Goal: Information Seeking & Learning: Check status

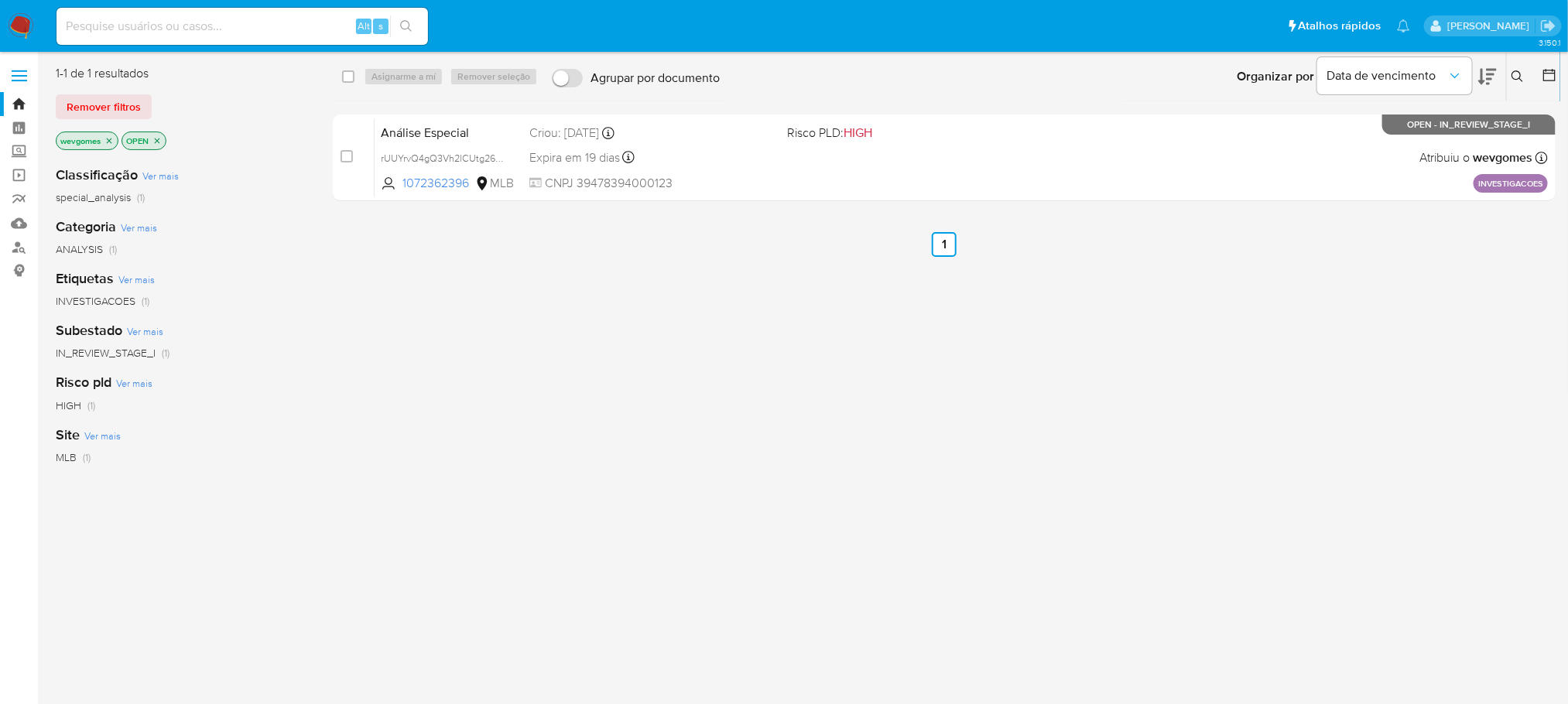
click at [204, 26] on input at bounding box center [241, 26] width 371 height 20
paste input "86769973"
type input "86769973"
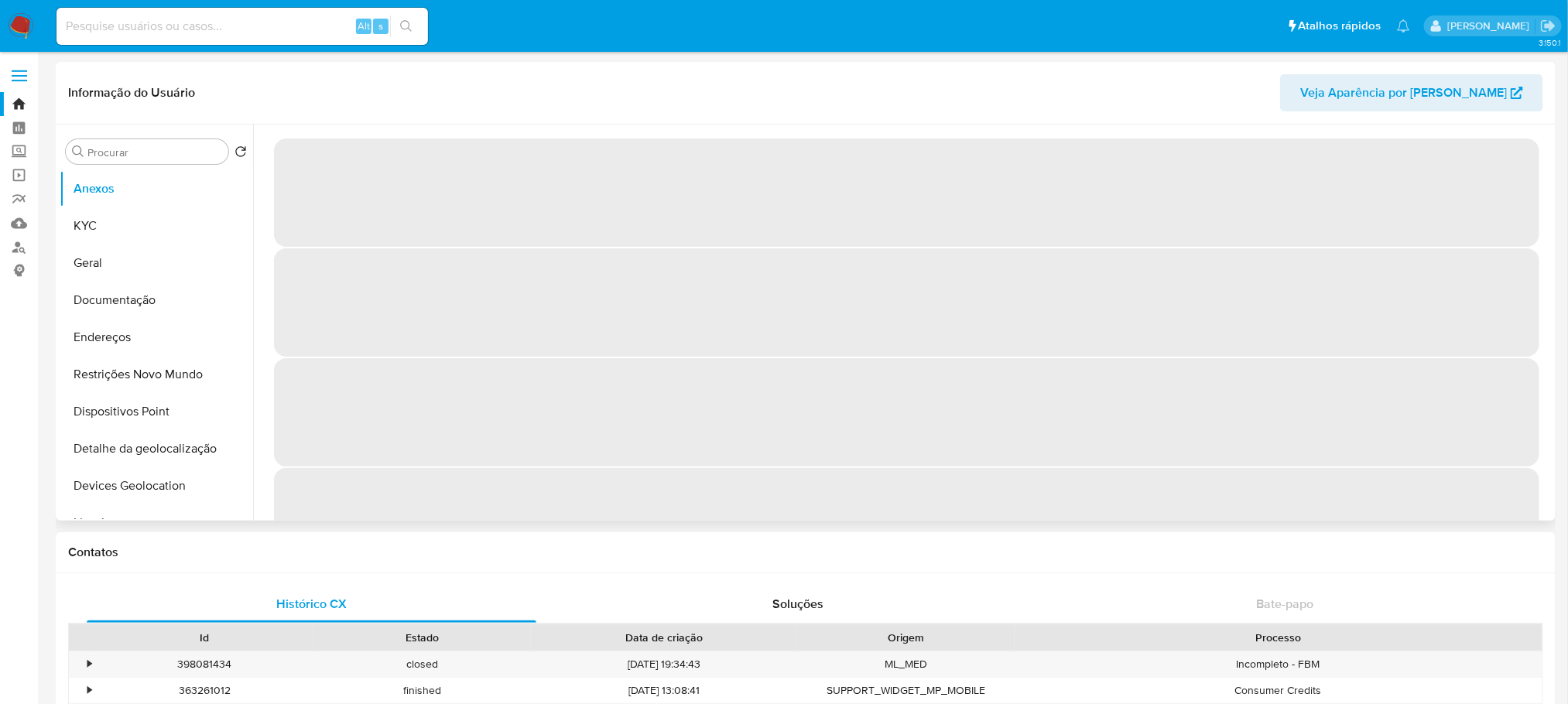
select select "10"
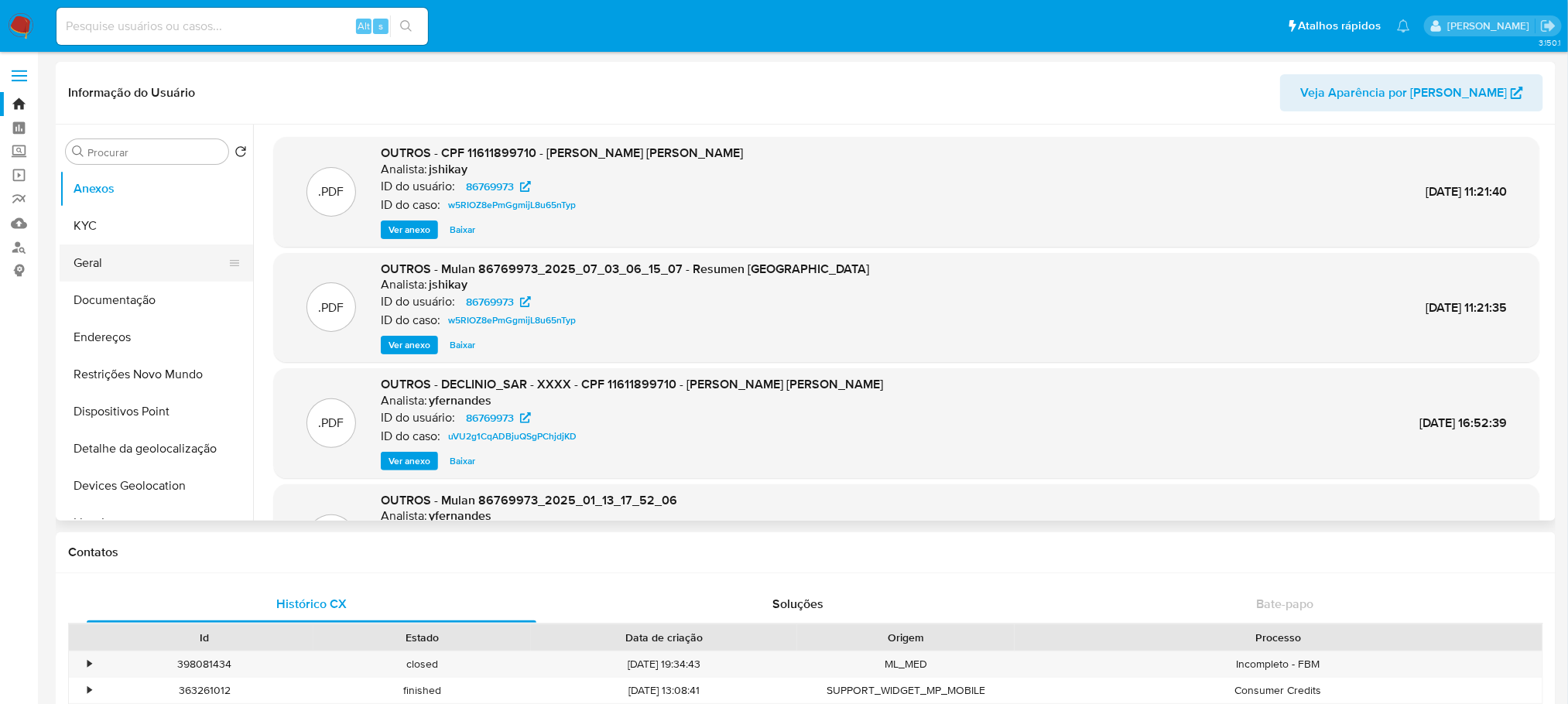
click at [96, 265] on button "Geral" at bounding box center [150, 263] width 181 height 37
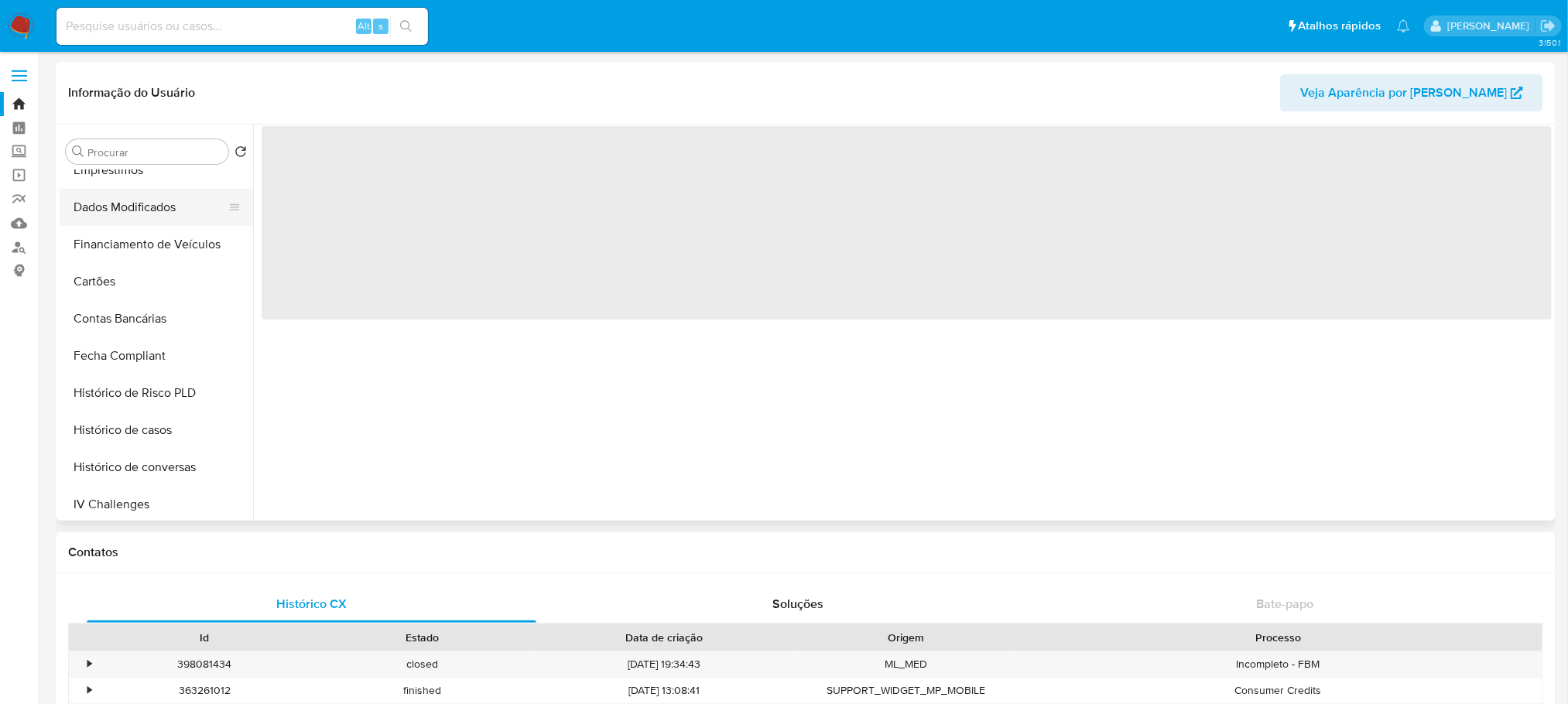
scroll to position [653, 0]
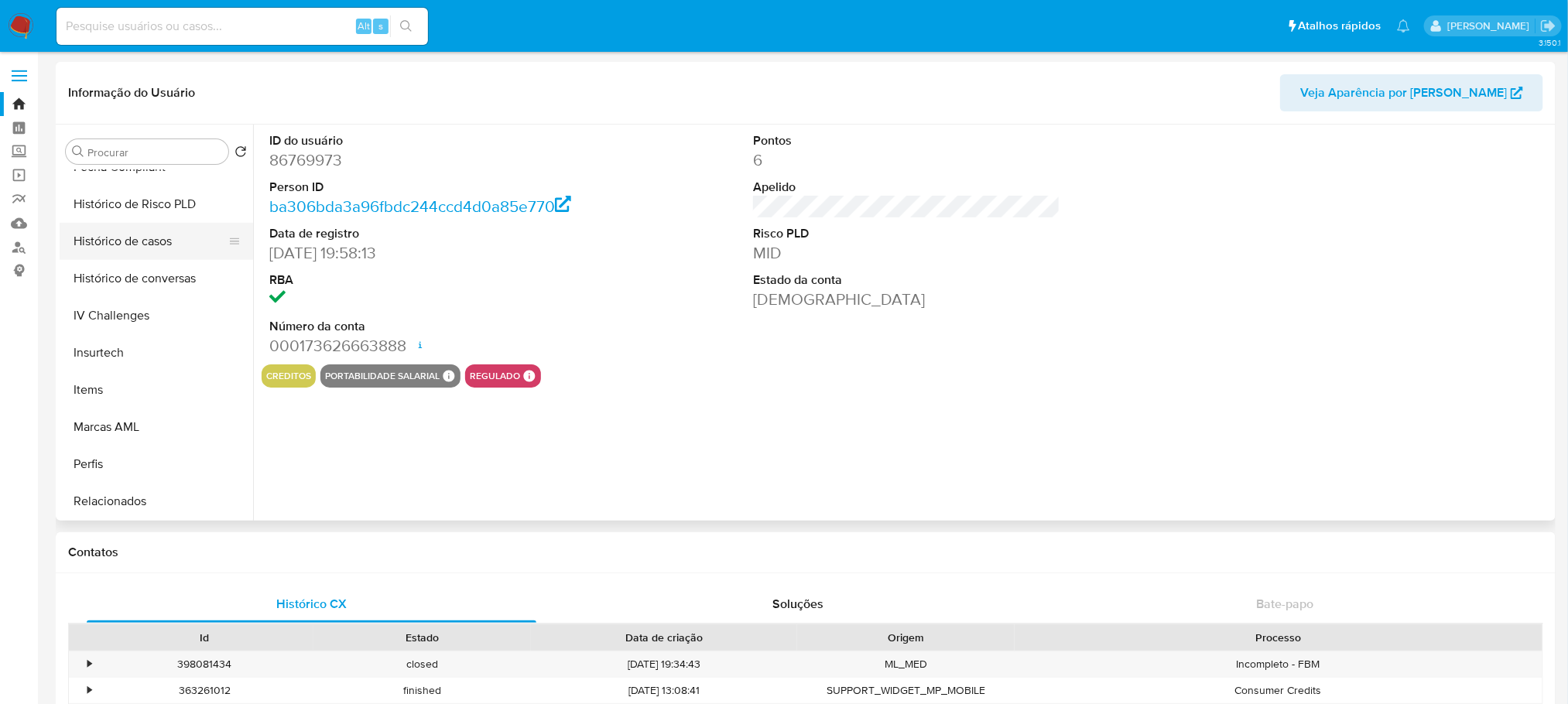
click at [98, 247] on button "Histórico de casos" at bounding box center [150, 241] width 181 height 37
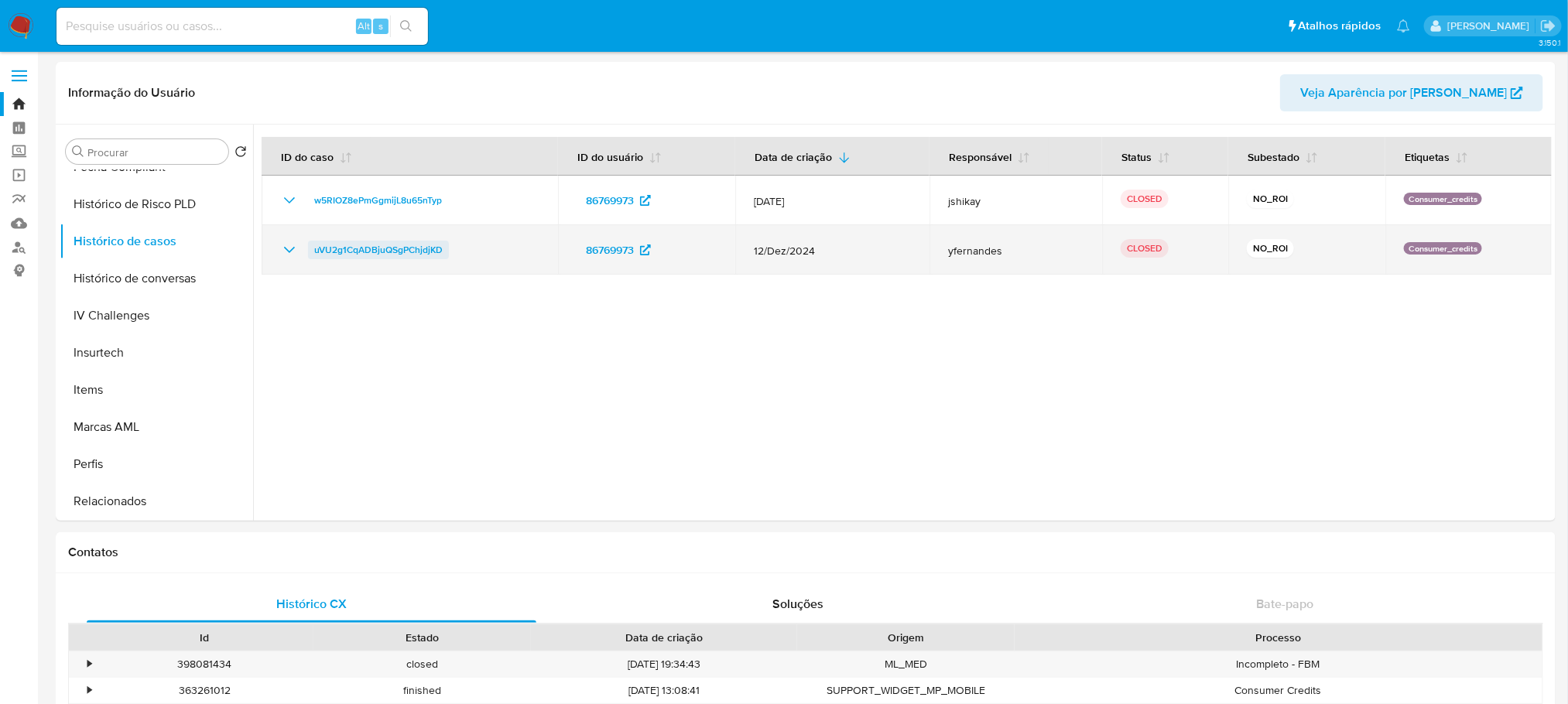
click at [393, 256] on span "uVU2g1CqADBjuQSgPChjdjKD" at bounding box center [378, 249] width 128 height 18
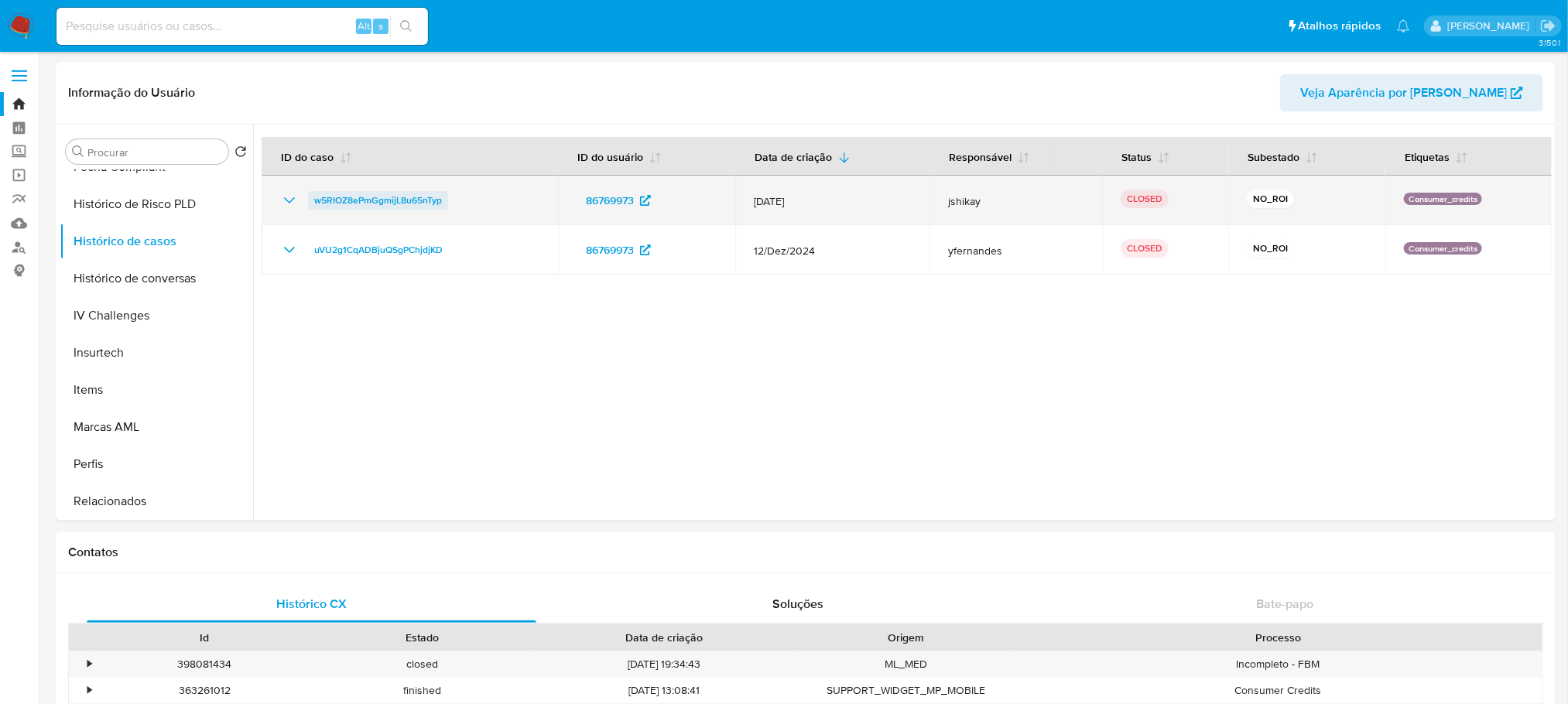
click at [374, 202] on span "w5RIOZ8ePmGgmijL8u65nTyp" at bounding box center [378, 200] width 127 height 18
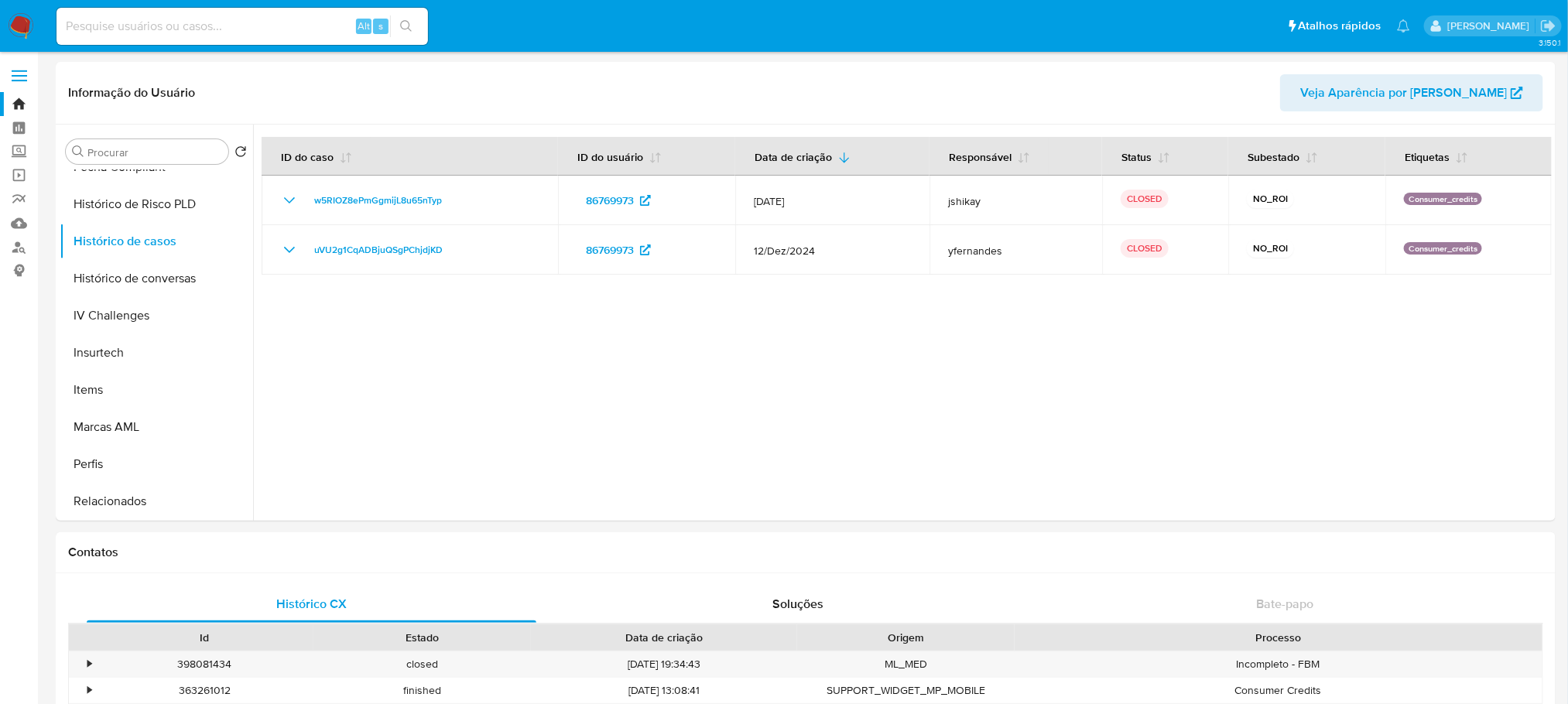
click at [208, 25] on input at bounding box center [241, 26] width 371 height 20
paste input "448436730"
type input "448436730"
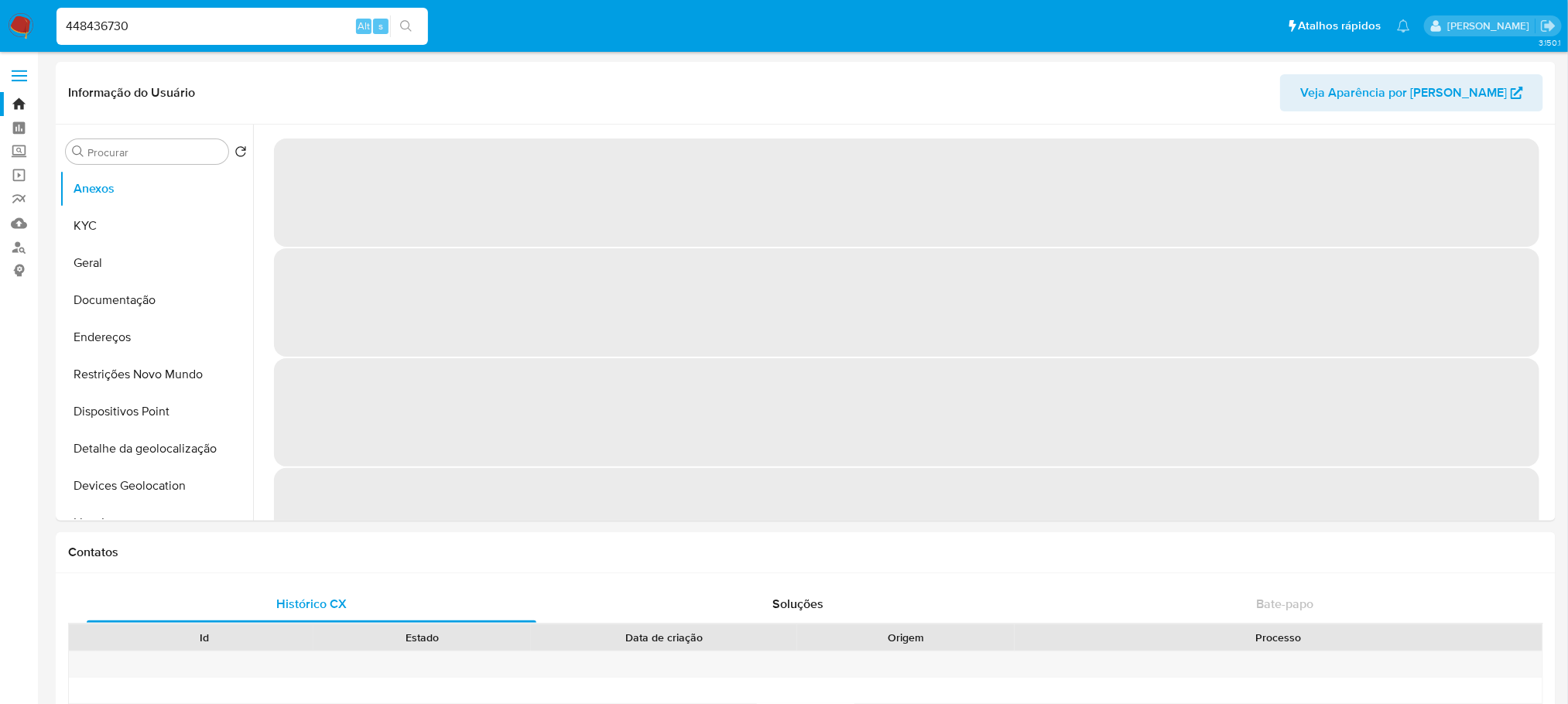
select select "10"
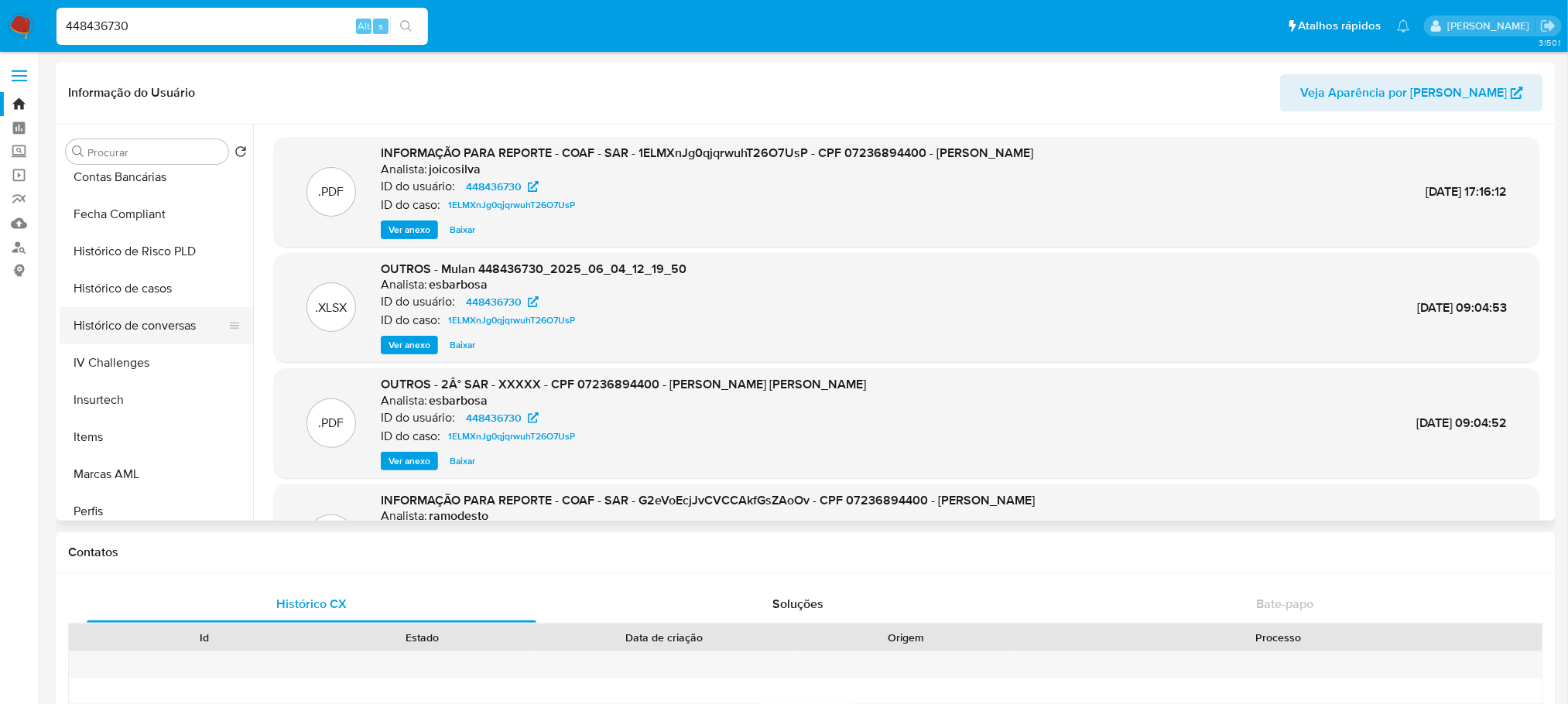
scroll to position [618, 0]
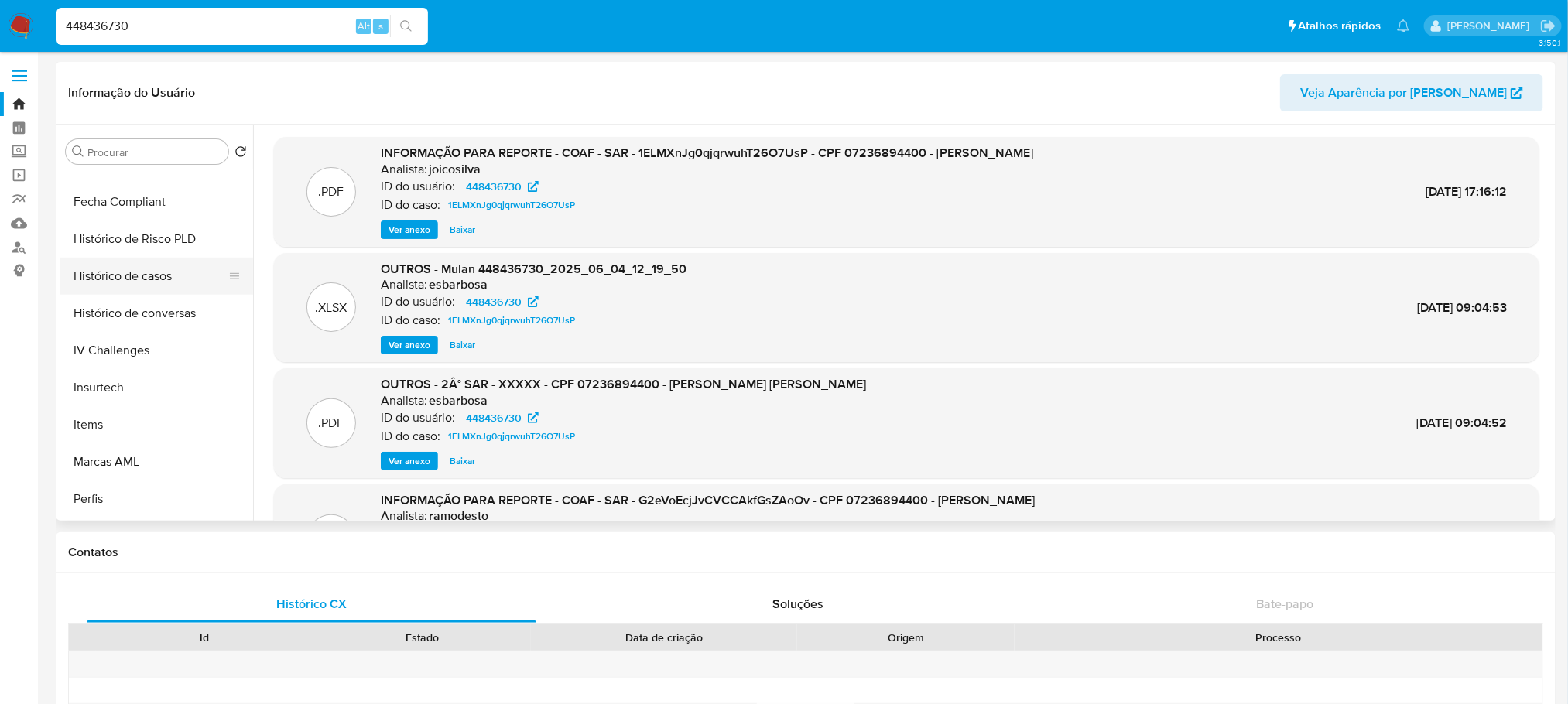
click at [121, 279] on button "Histórico de casos" at bounding box center [150, 276] width 181 height 37
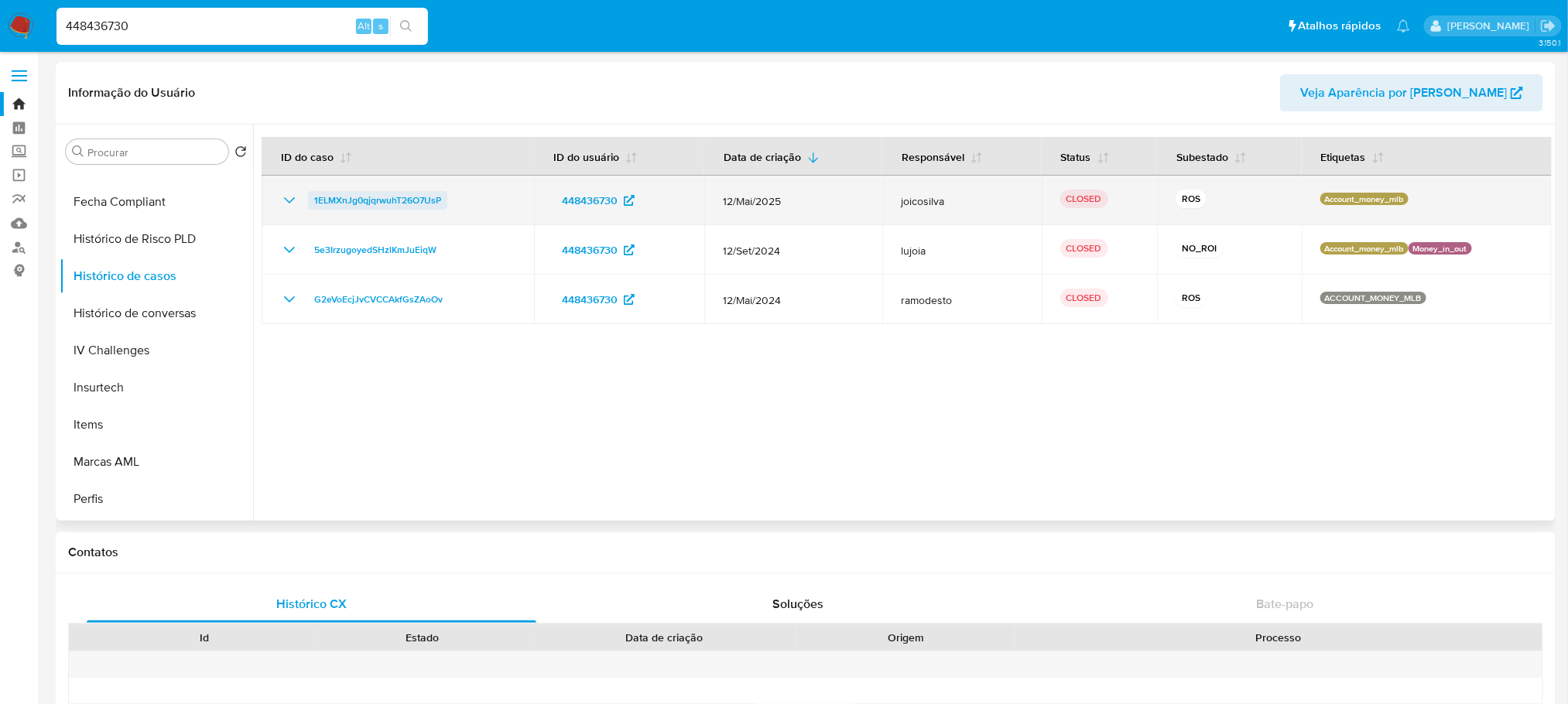
click at [355, 204] on span "1ELMXnJg0qjqrwuhT26O7UsP" at bounding box center [378, 200] width 127 height 18
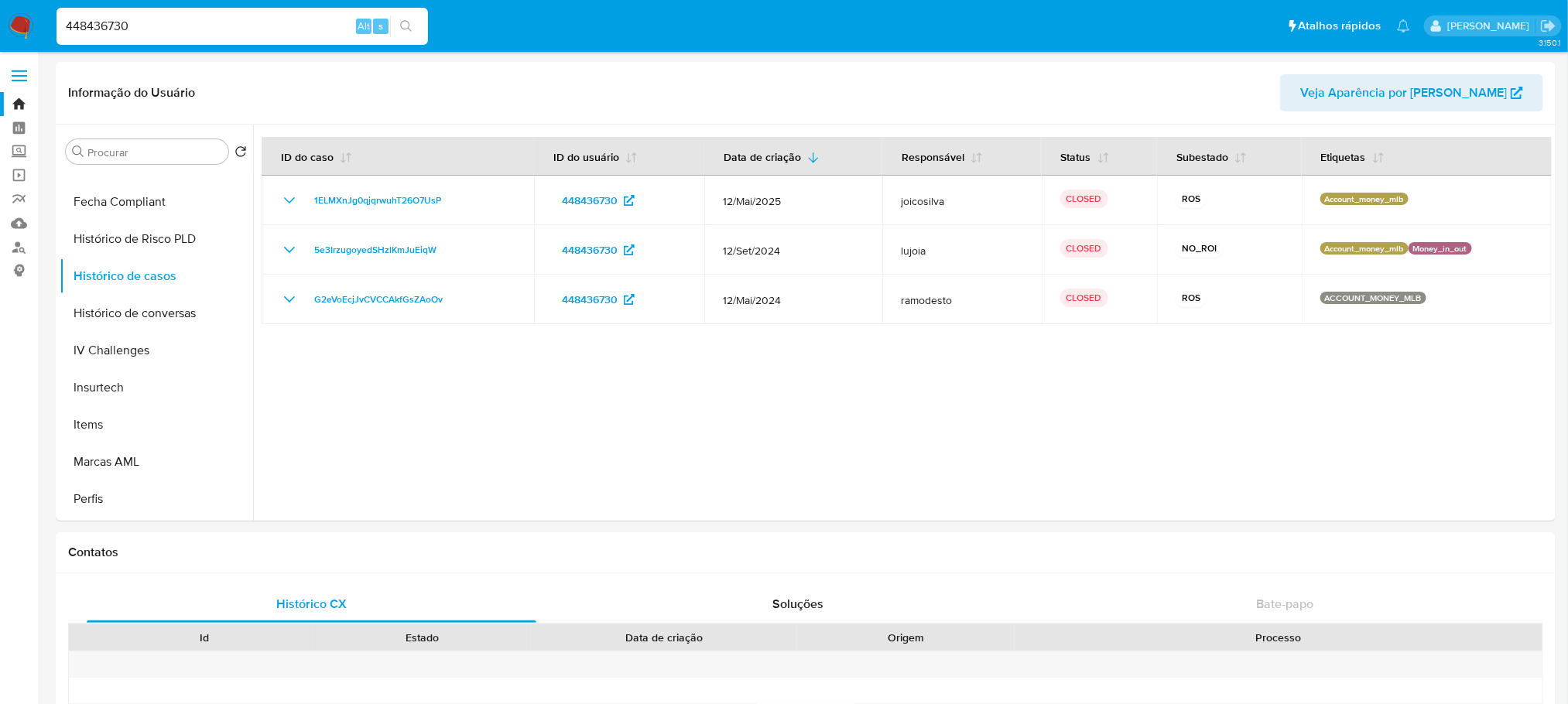
click at [151, 16] on input "448436730" at bounding box center [241, 26] width 371 height 20
paste input "630186778"
type input "630186778"
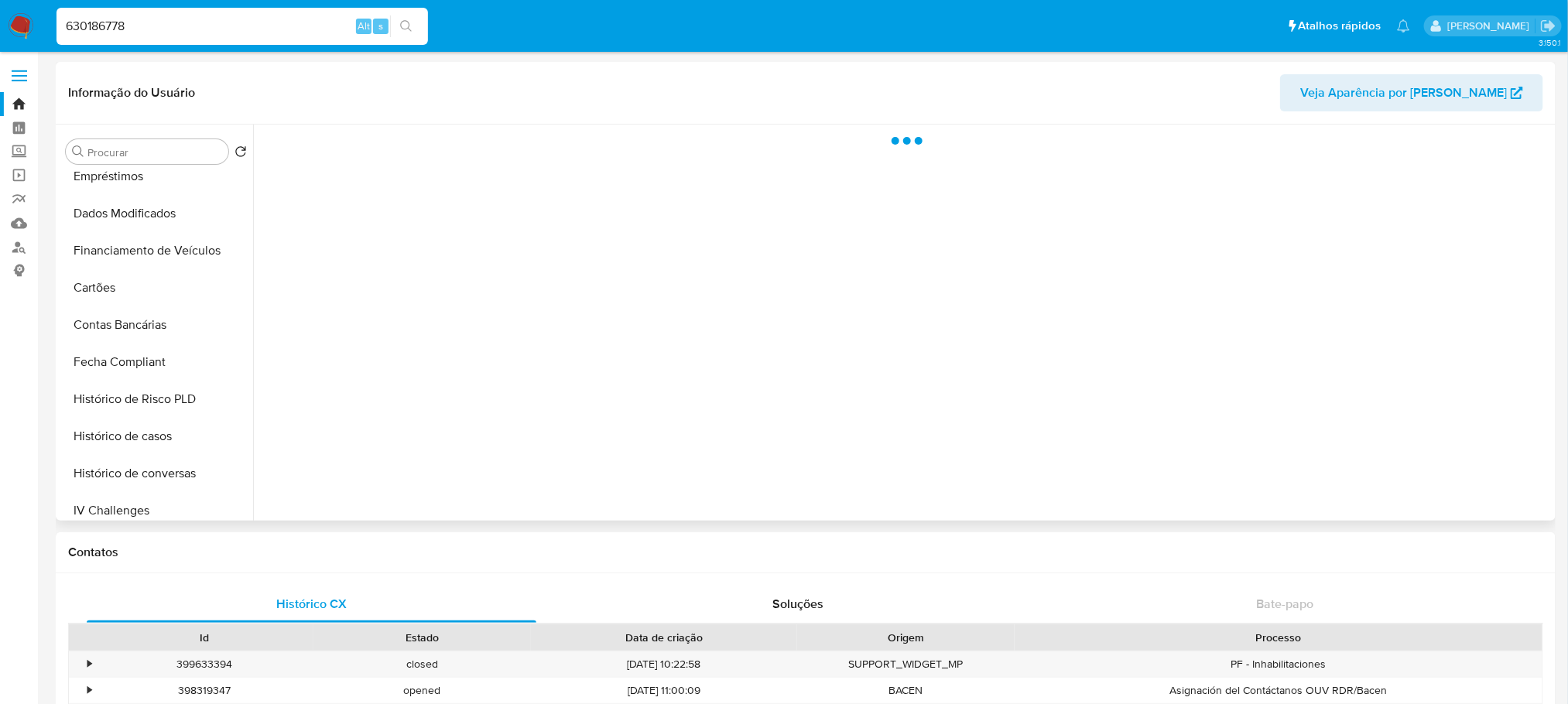
scroll to position [653, 0]
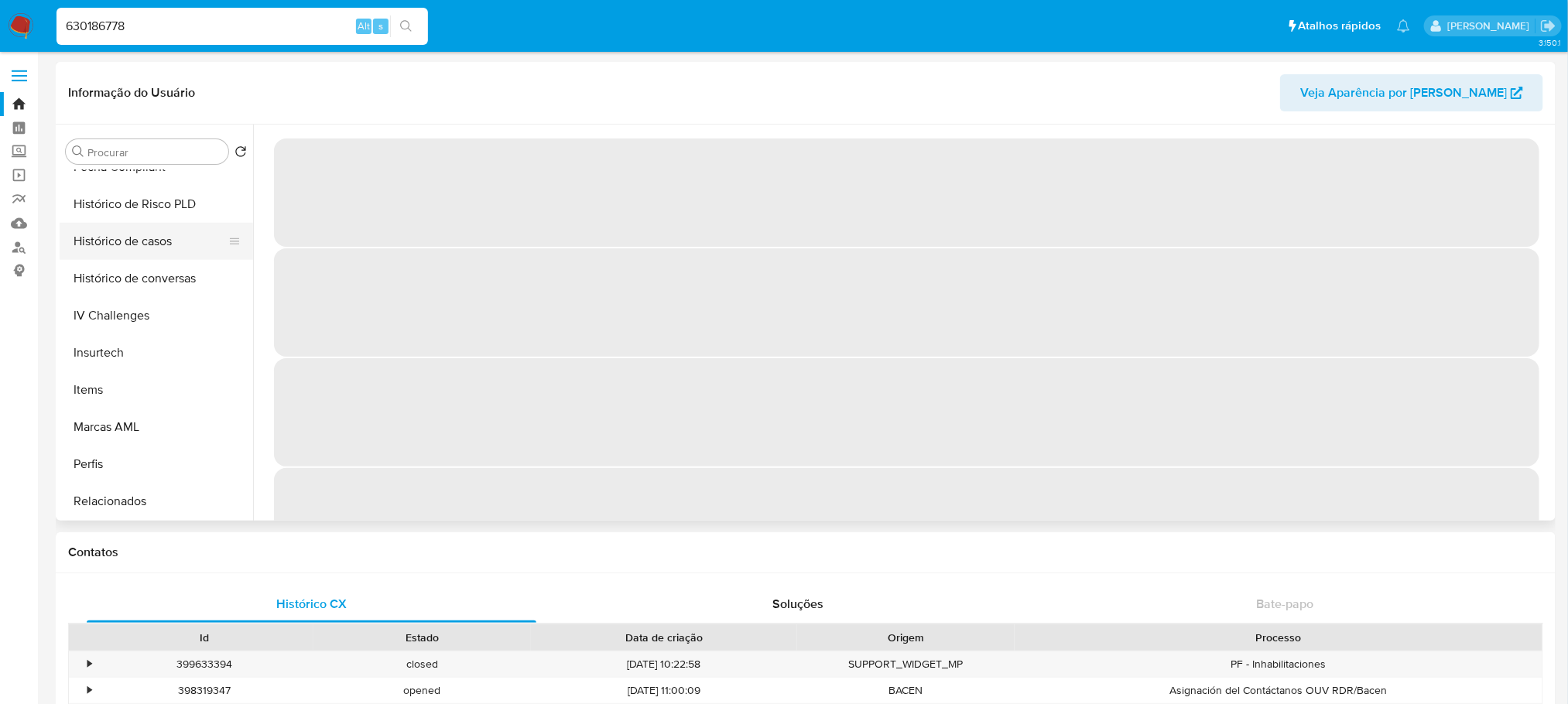
select select "10"
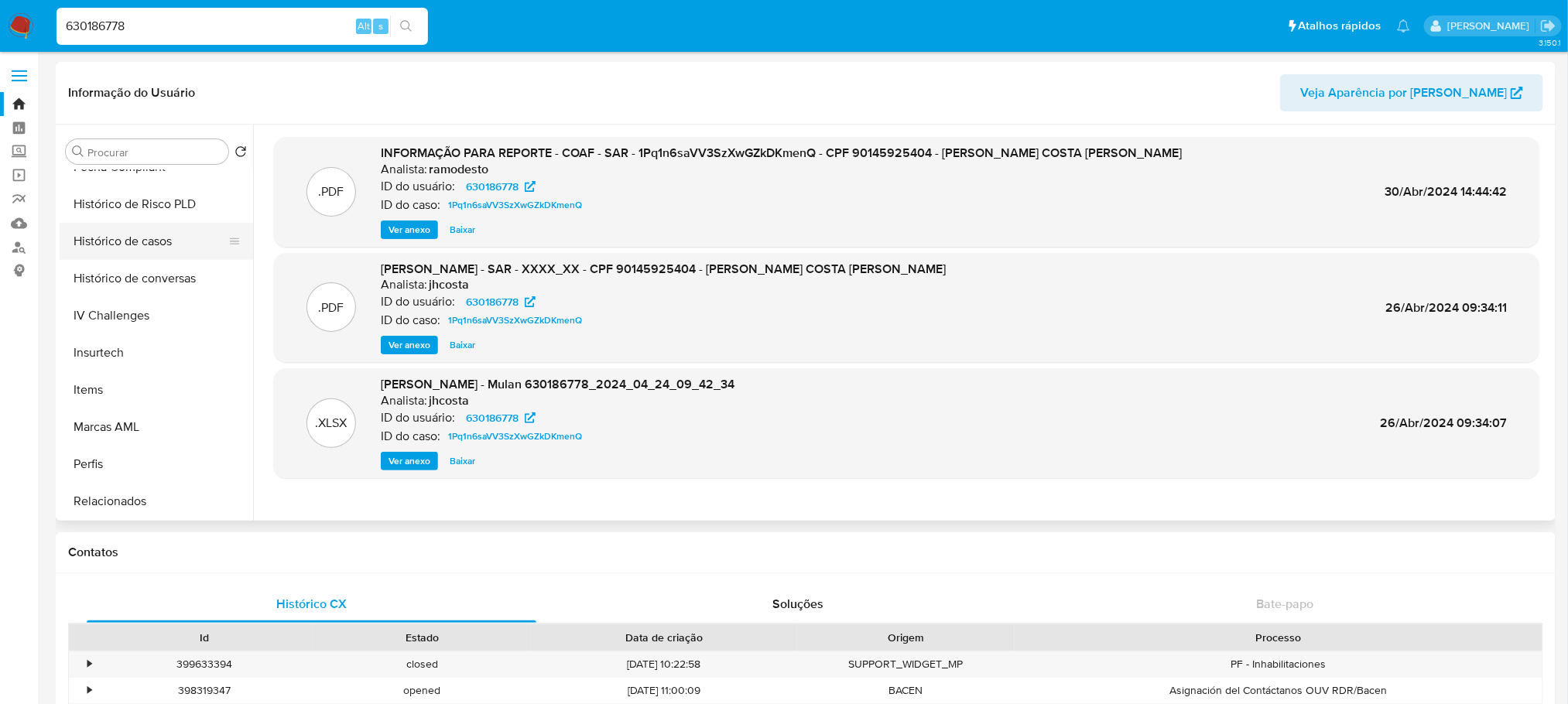
click at [118, 242] on button "Histórico de casos" at bounding box center [150, 241] width 181 height 37
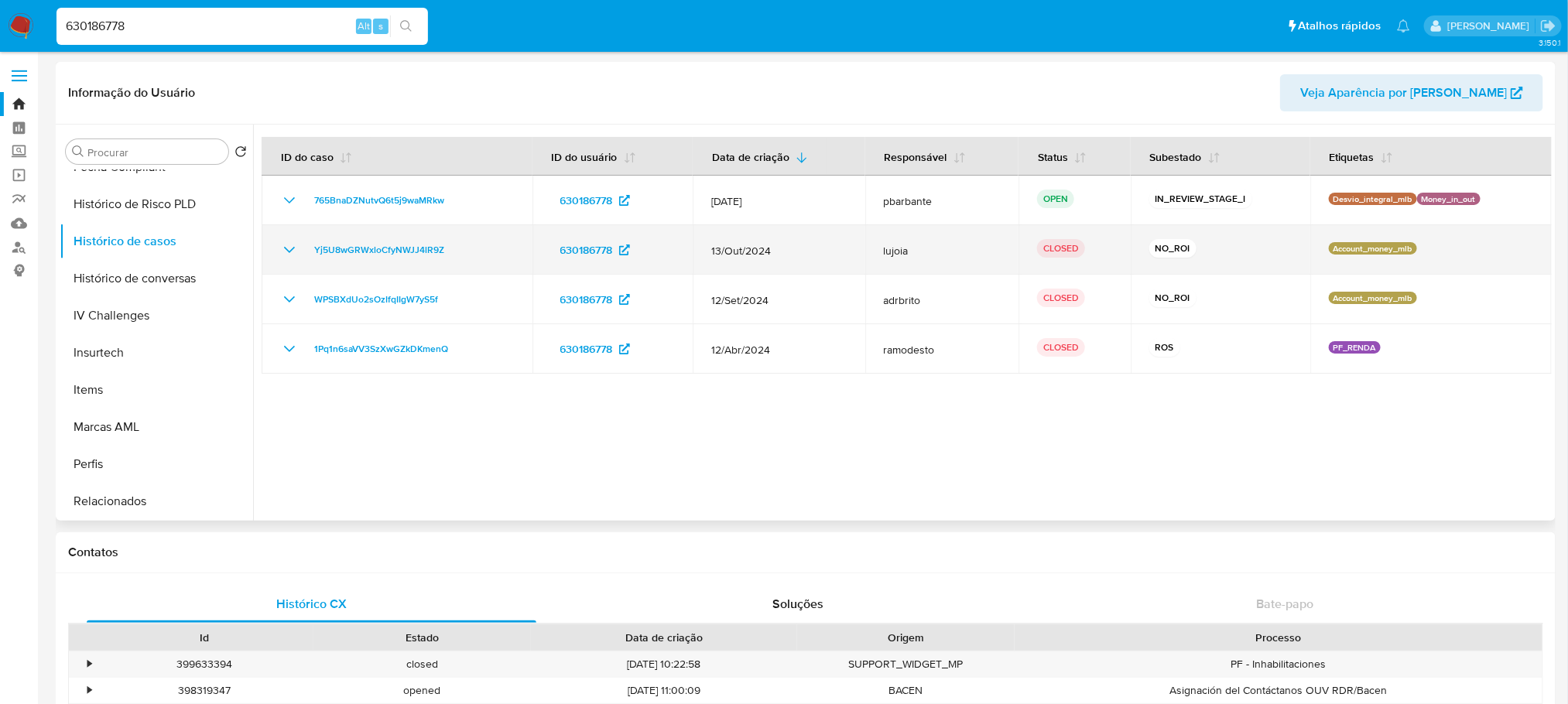
click at [370, 262] on td "Yj5U8wGRWxloCfyNWJJ4lR9Z" at bounding box center [396, 249] width 271 height 49
click at [353, 255] on span "Yj5U8wGRWxloCfyNWJJ4lR9Z" at bounding box center [379, 249] width 130 height 18
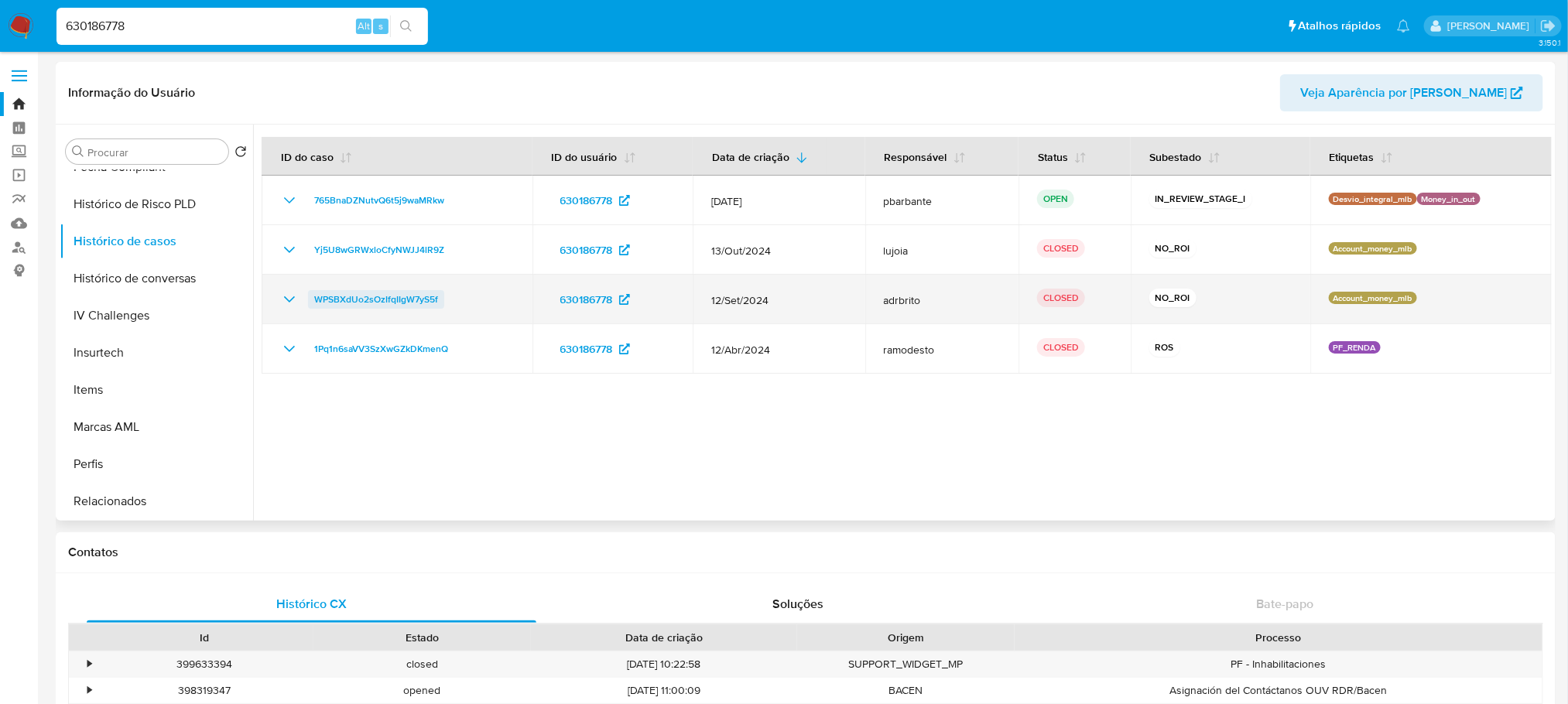
click at [410, 300] on span "WPSBXdUo2sOzIfqIIgW7yS5f" at bounding box center [376, 299] width 124 height 18
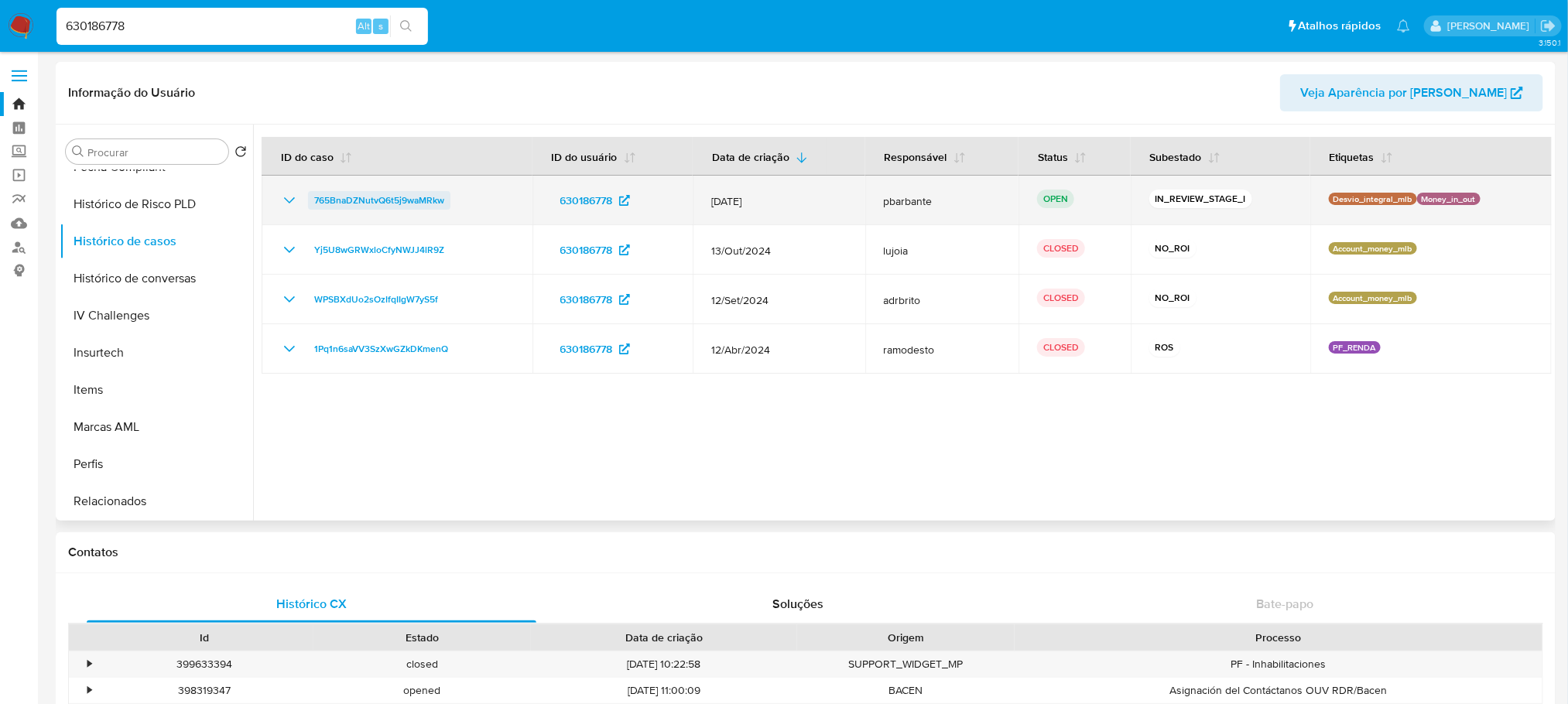
click at [374, 204] on span "765BnaDZNutvQ6t5j9waMRkw" at bounding box center [379, 200] width 130 height 18
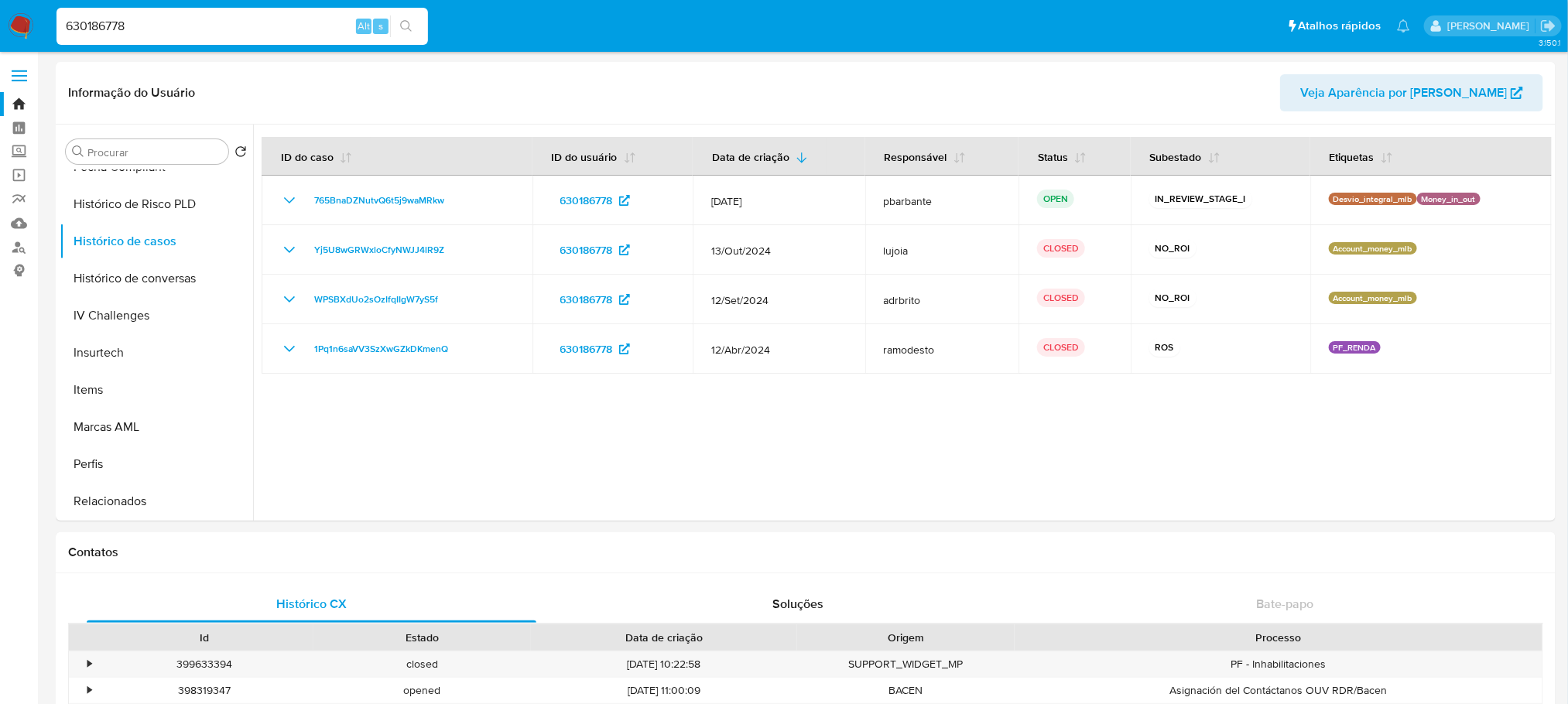
click at [190, 28] on input "630186778" at bounding box center [241, 26] width 371 height 20
paste input "219508563"
type input "219508563"
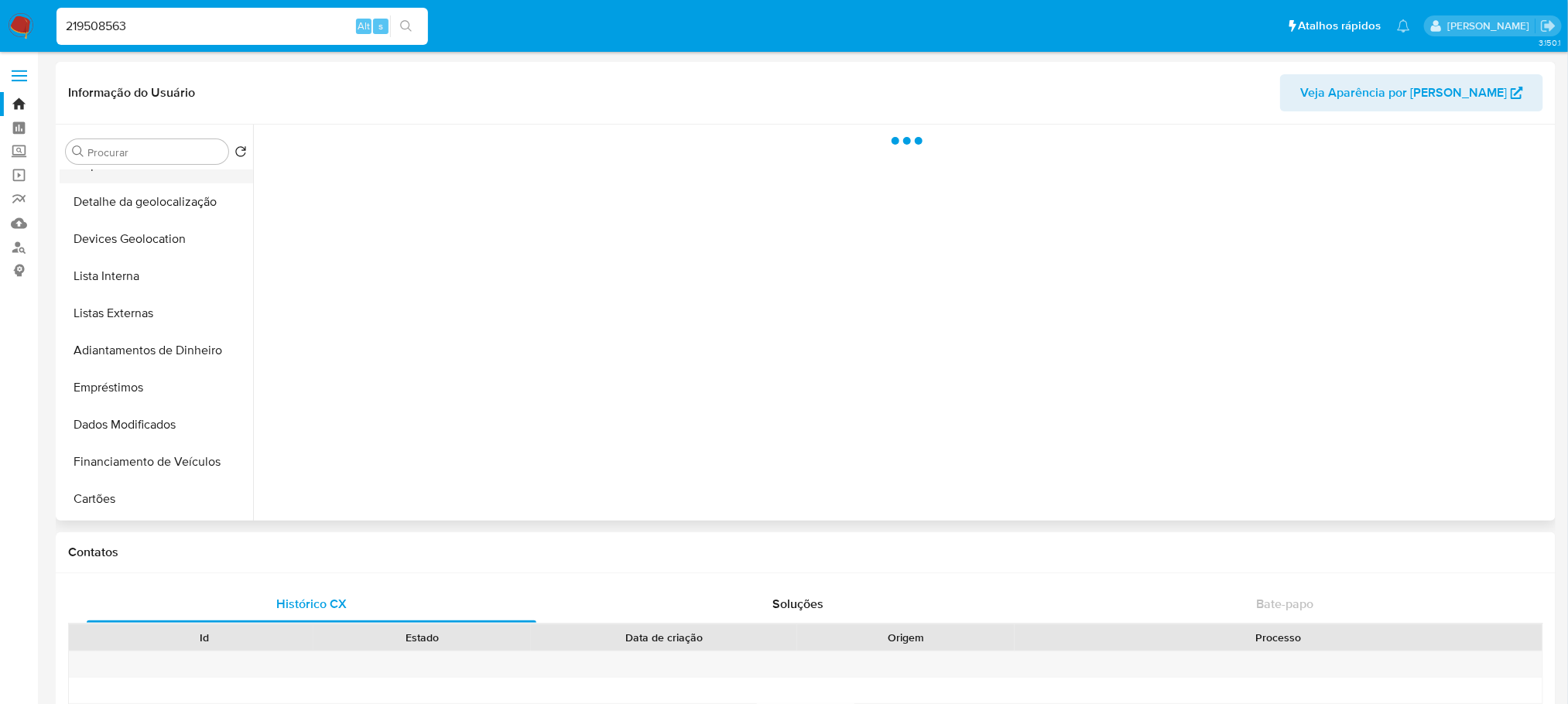
scroll to position [618, 0]
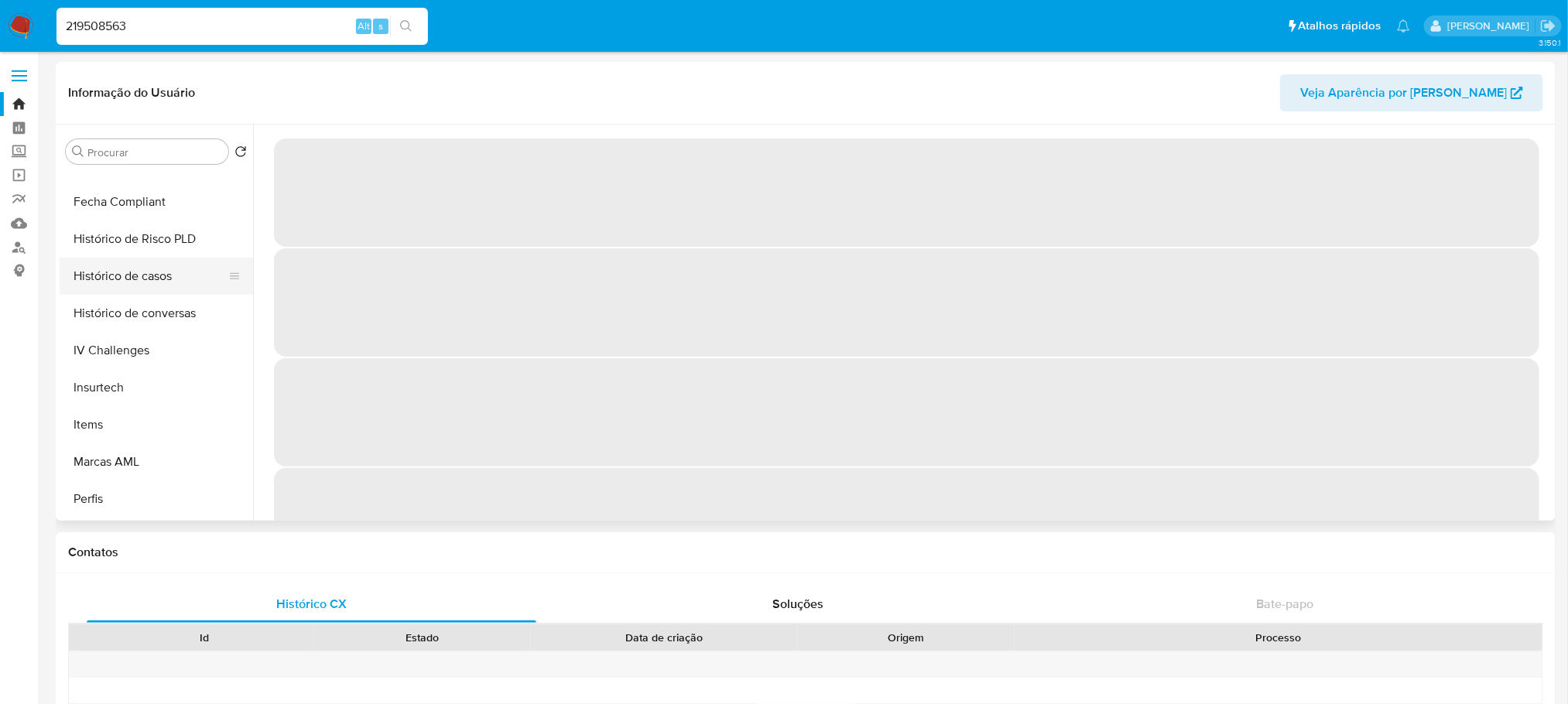
click at [111, 271] on button "Histórico de casos" at bounding box center [150, 276] width 181 height 37
select select "10"
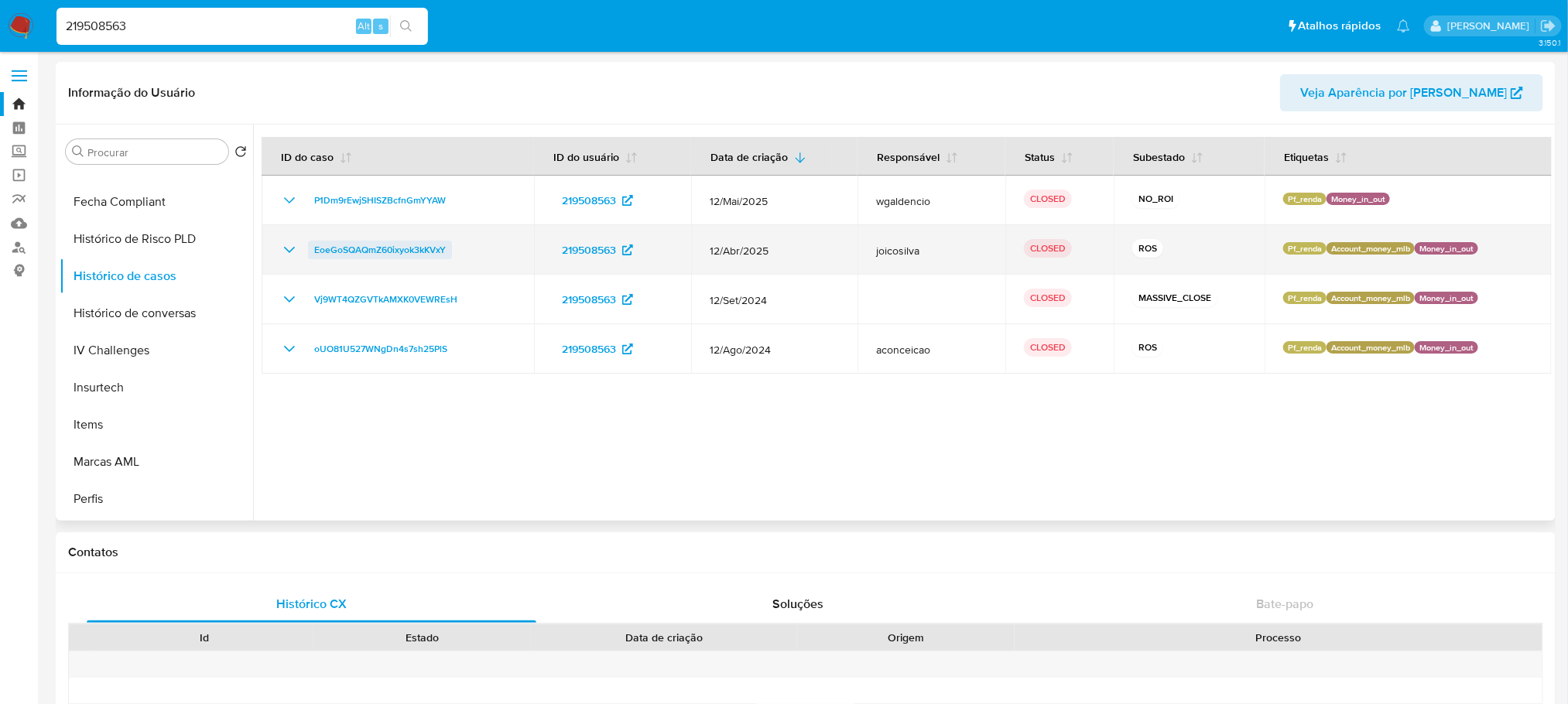
click at [385, 254] on span "EoeGoSQAQmZ60ixyok3kKVxY" at bounding box center [379, 249] width 132 height 18
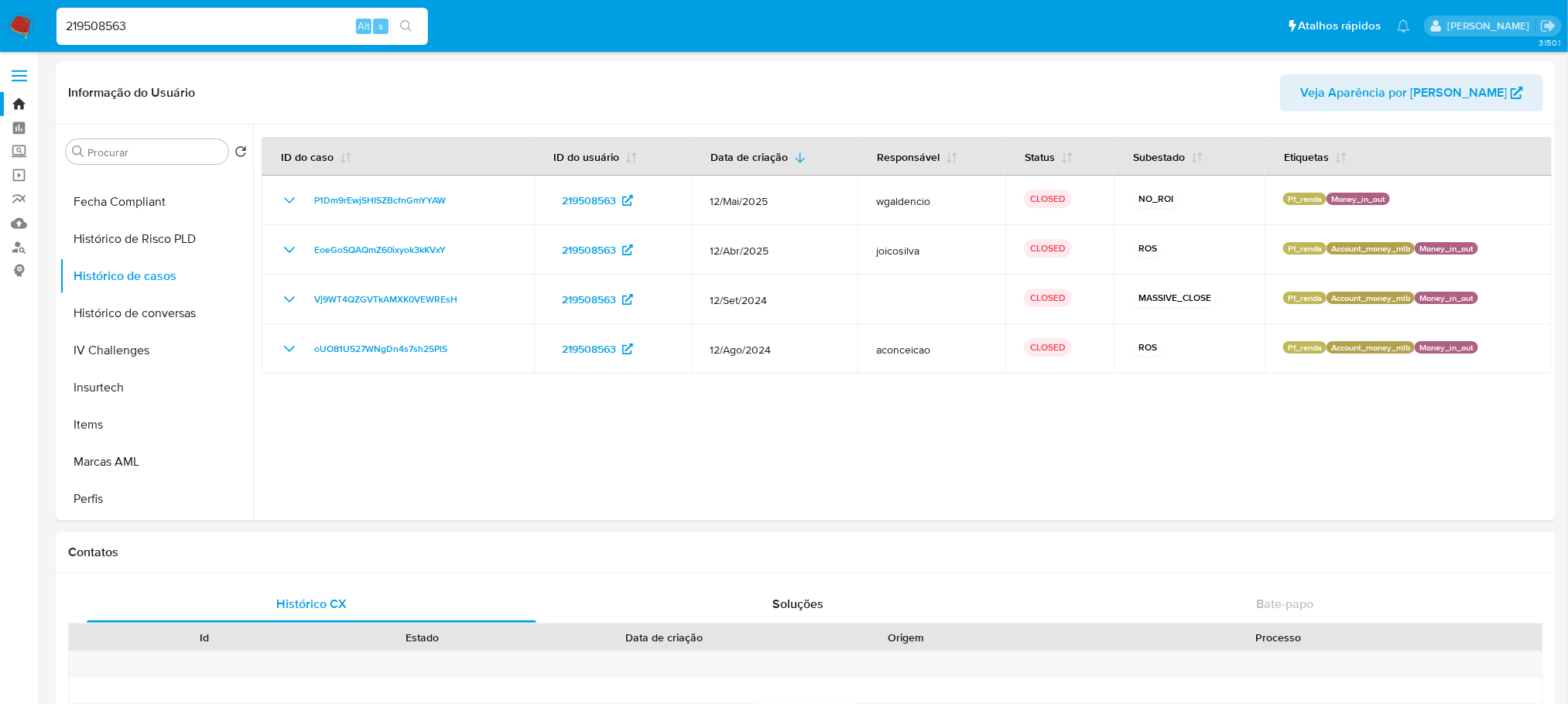
click at [202, 23] on input "219508563" at bounding box center [241, 26] width 371 height 20
paste input "498331052"
type input "498331052"
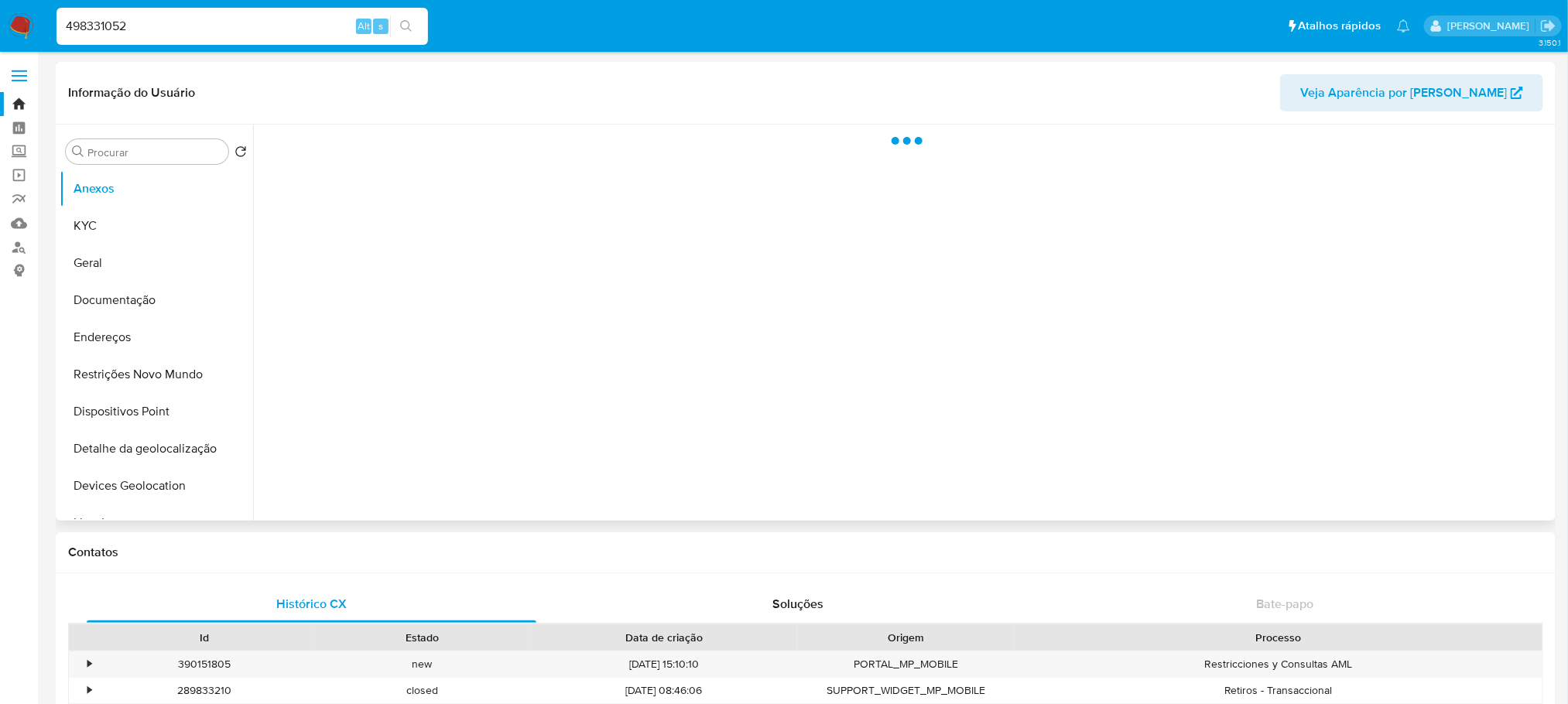
scroll to position [653, 0]
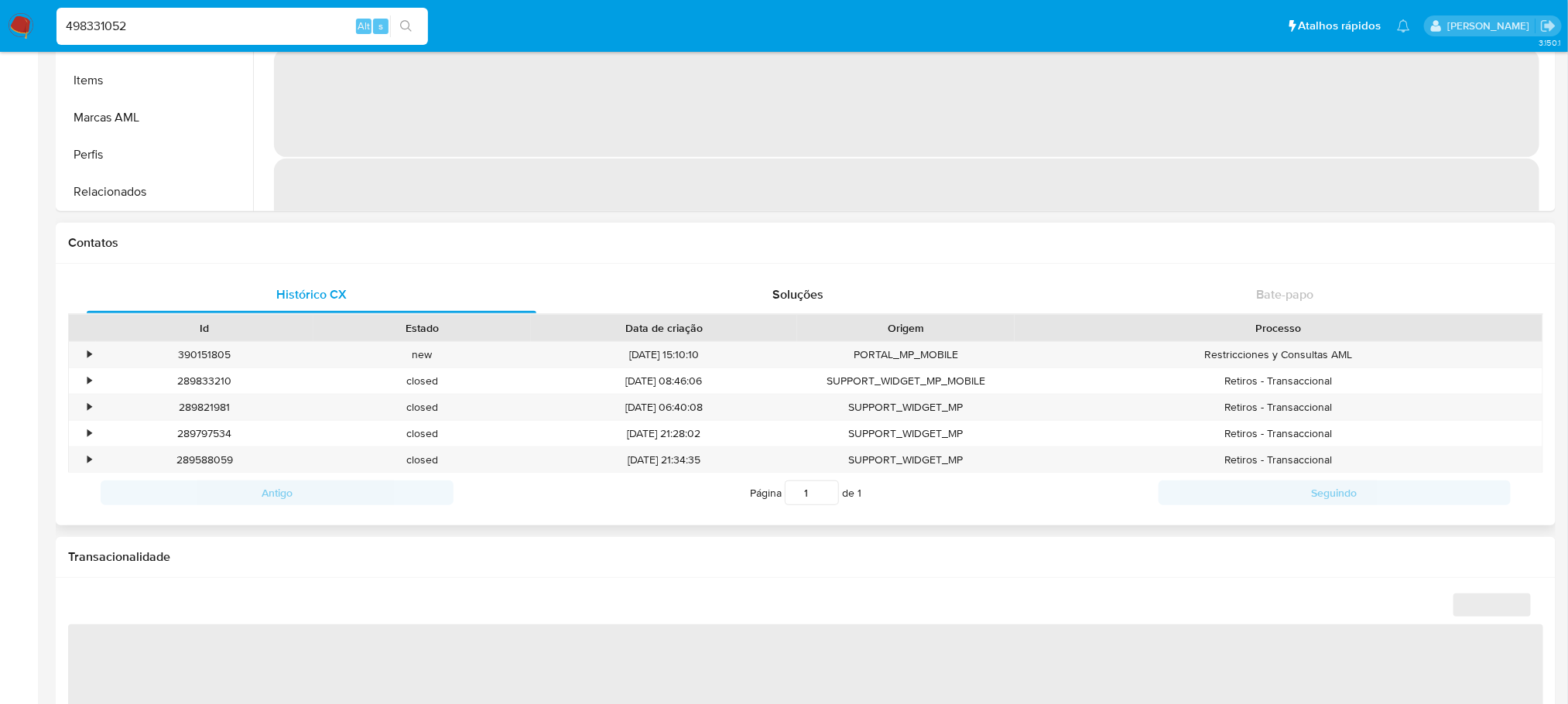
select select "10"
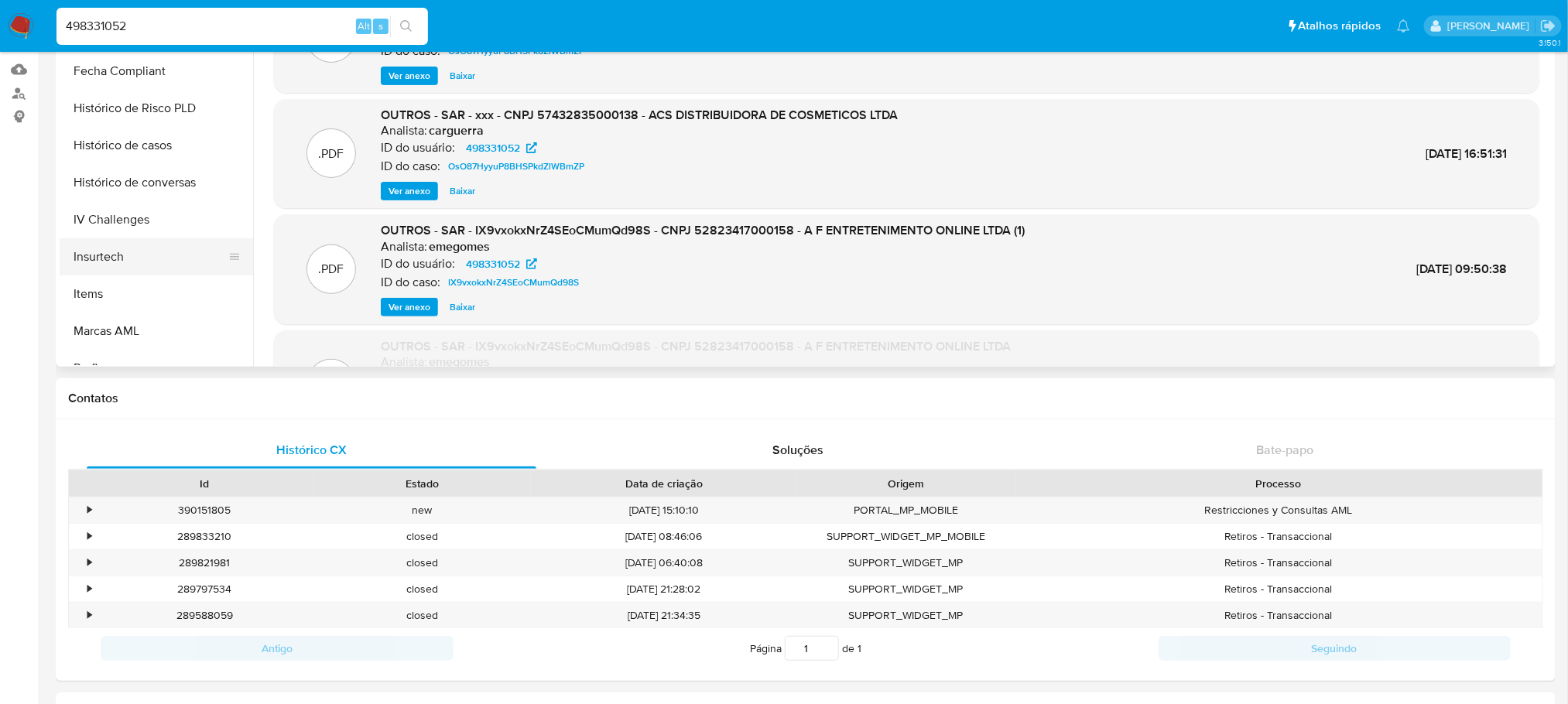
scroll to position [499, 0]
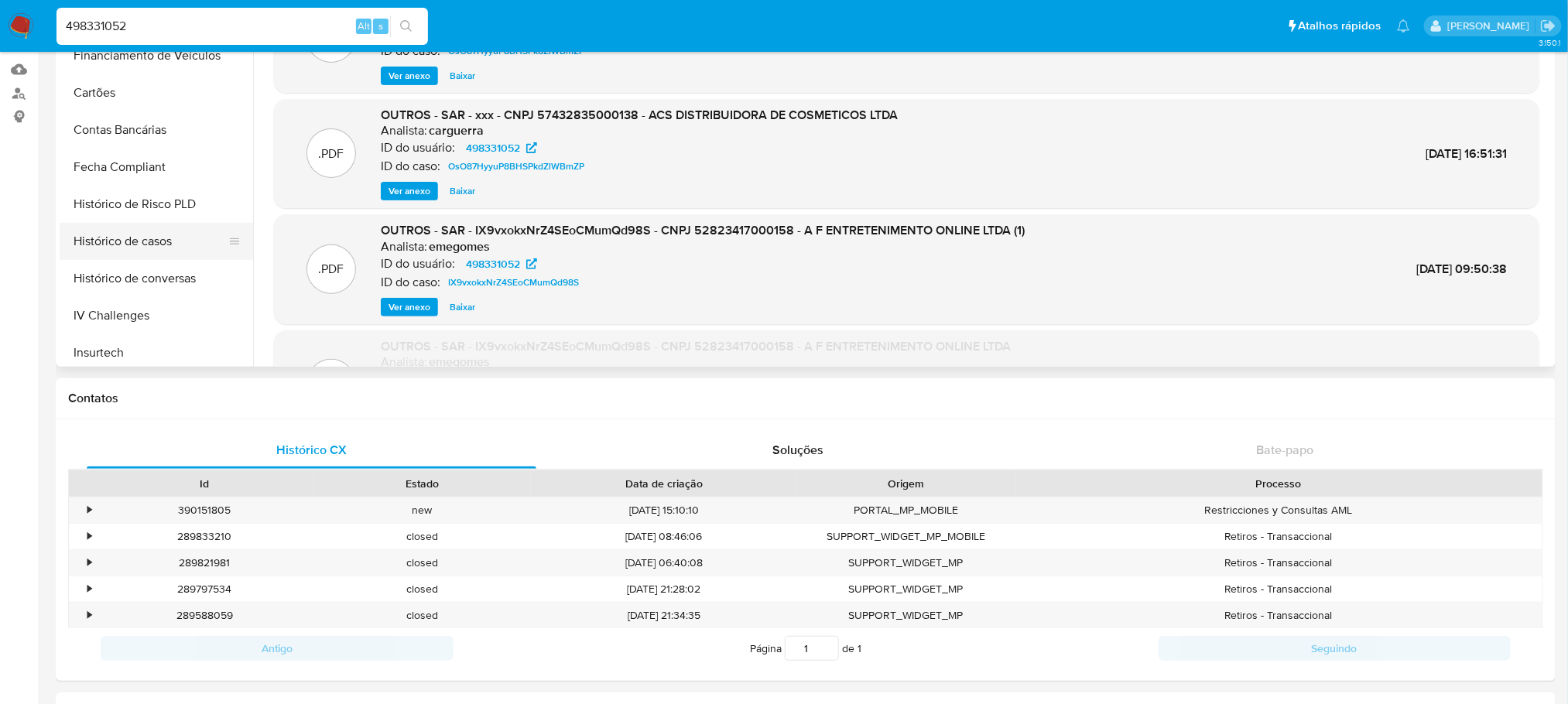
click at [110, 242] on button "Histórico de casos" at bounding box center [150, 241] width 181 height 37
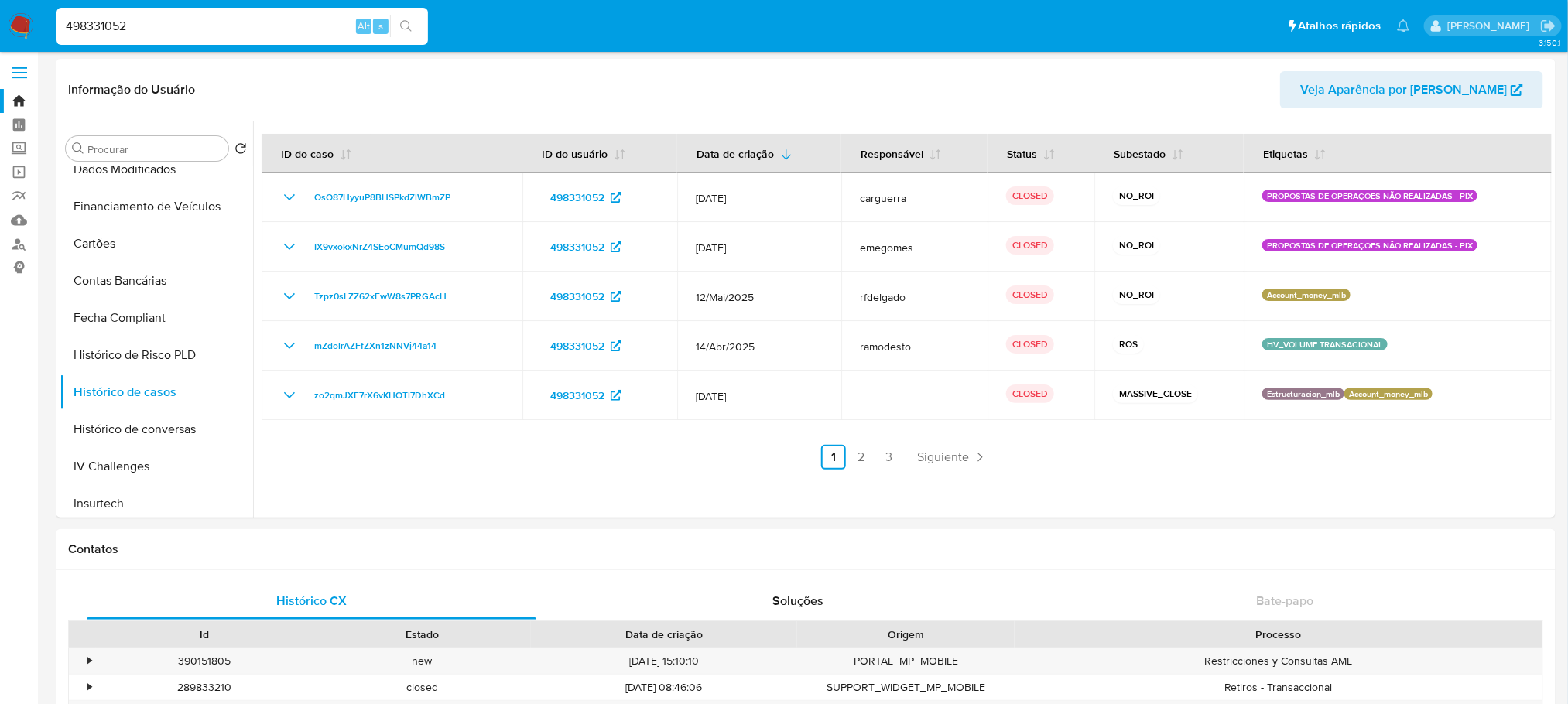
scroll to position [0, 0]
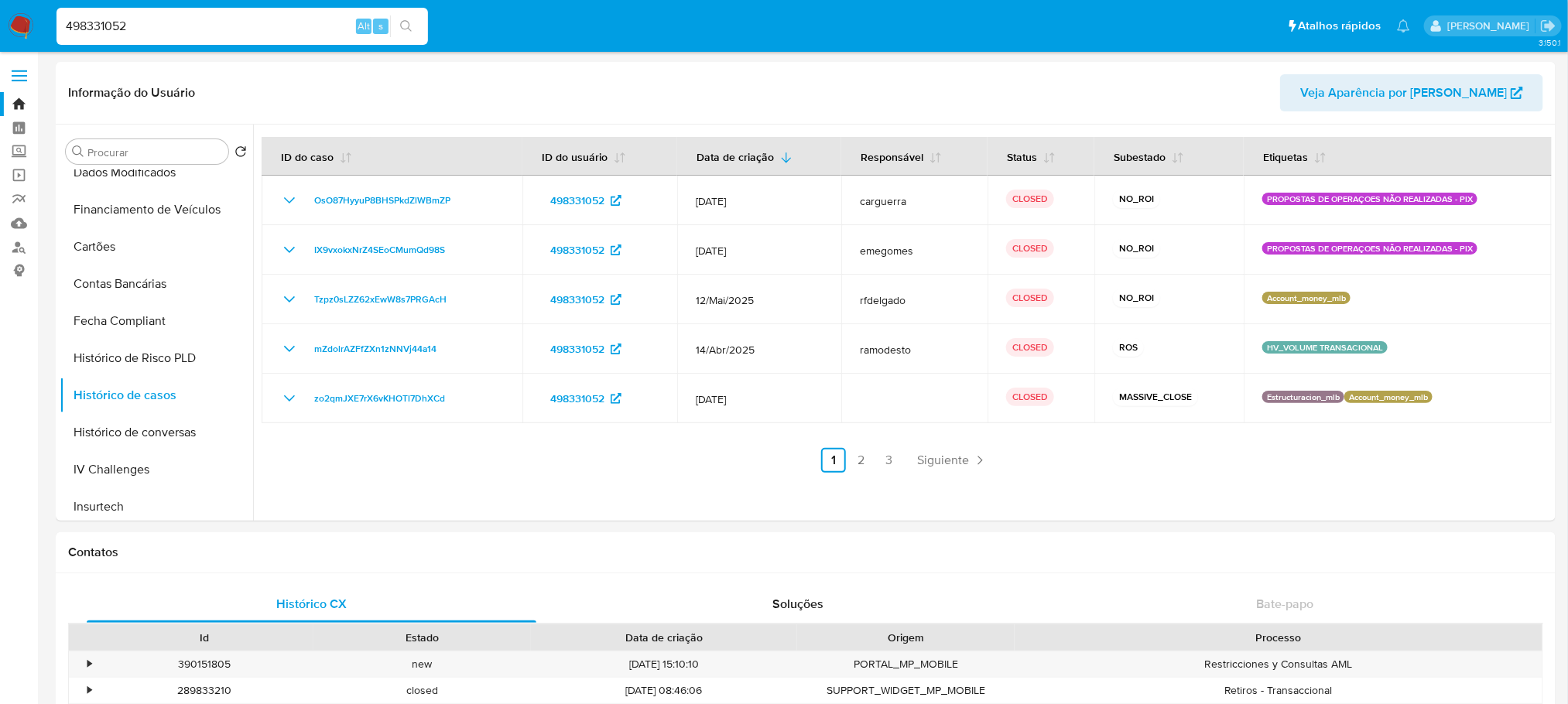
click at [149, 23] on input "498331052" at bounding box center [241, 26] width 371 height 20
paste input "1295782313"
type input "1295782313"
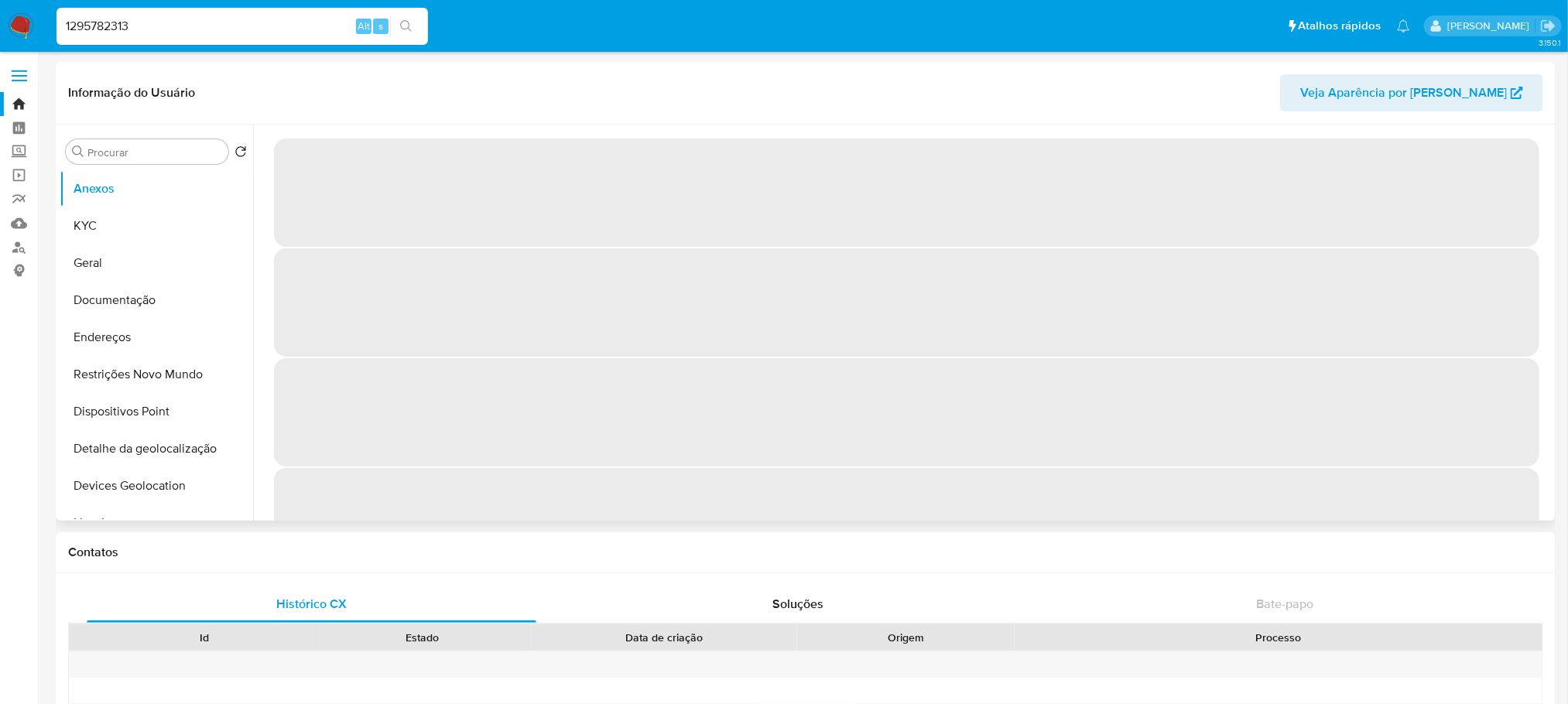
select select "10"
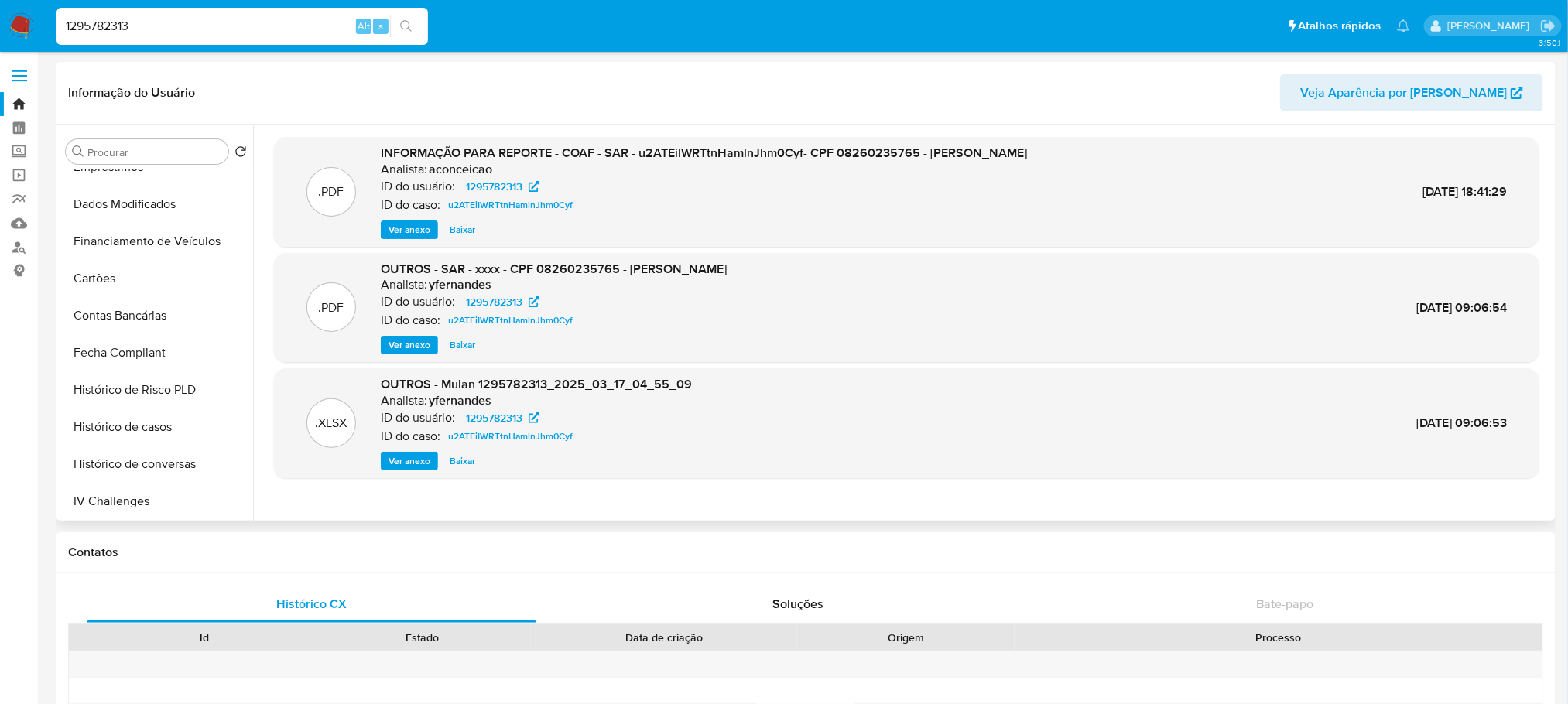
scroll to position [653, 0]
click at [126, 242] on button "Histórico de casos" at bounding box center [150, 241] width 181 height 37
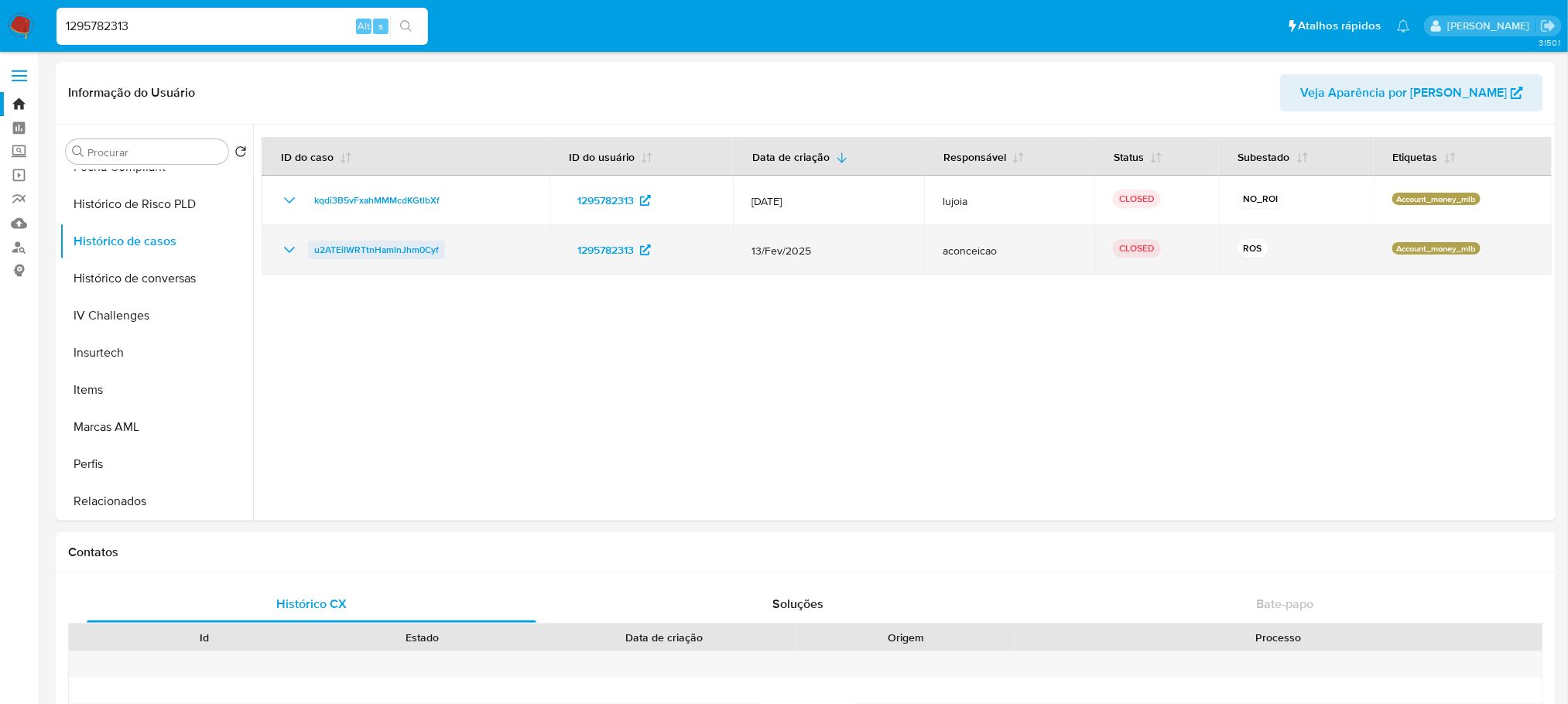
click at [395, 255] on span "u2ATEiIWRTtnHamlnJhm0Cyf" at bounding box center [376, 249] width 125 height 18
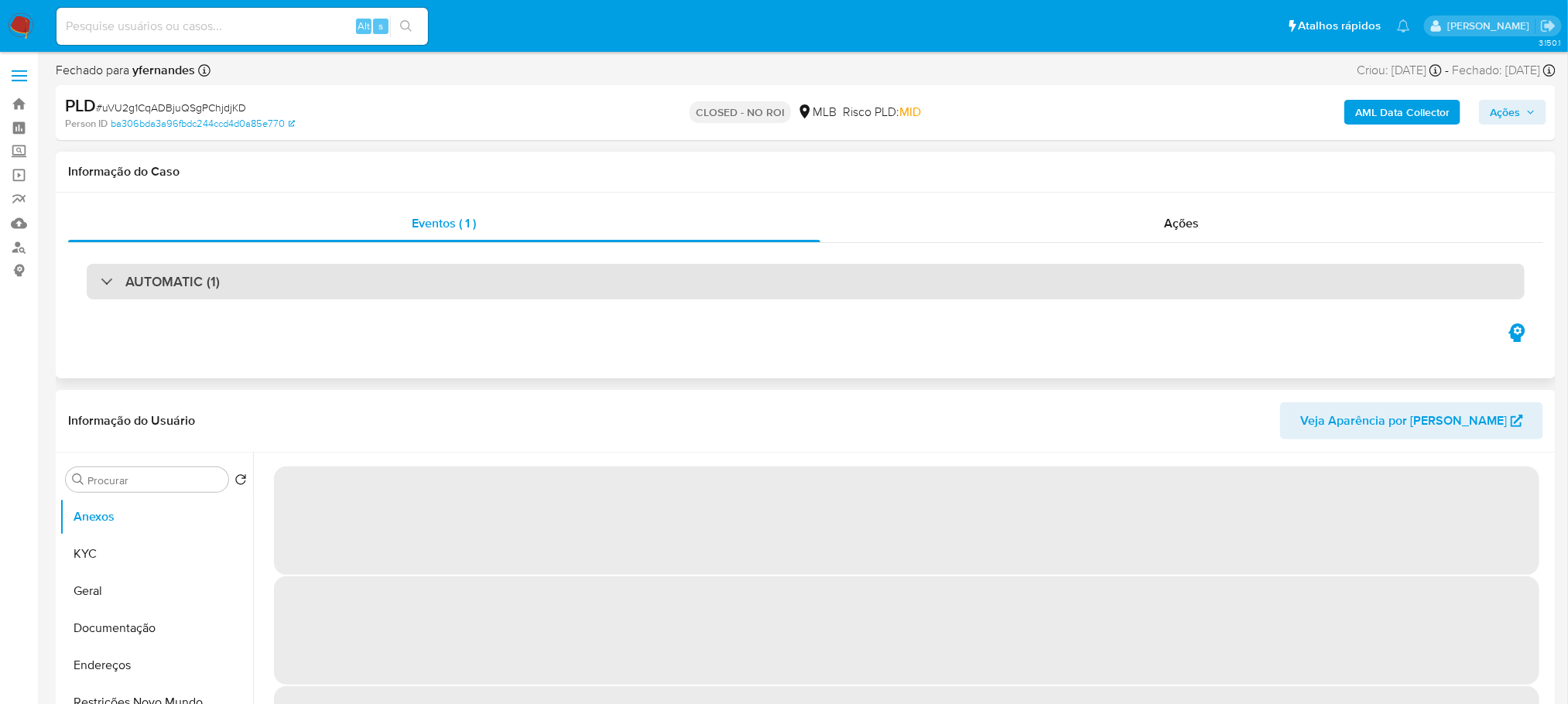
click at [453, 284] on div "AUTOMATIC (1)" at bounding box center [805, 281] width 1438 height 35
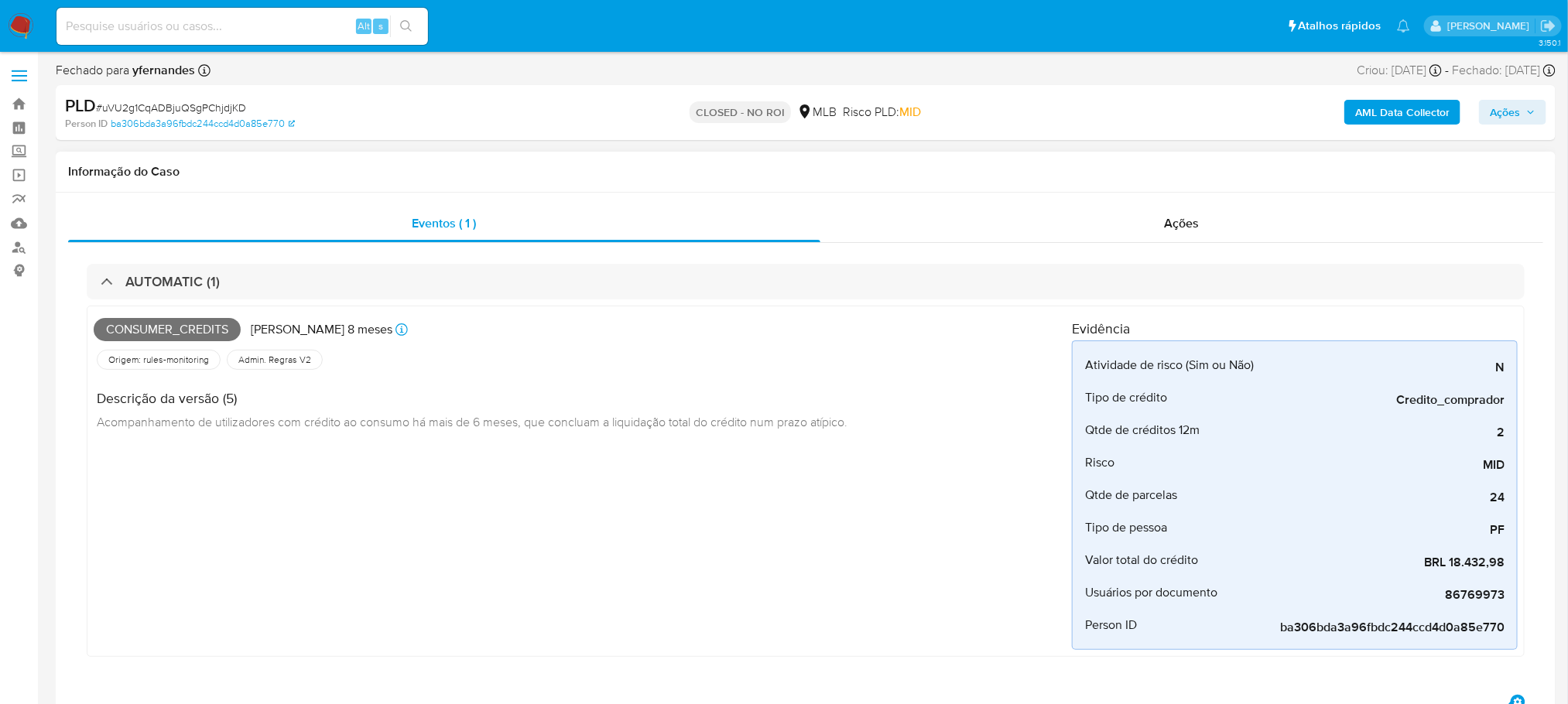
select select "10"
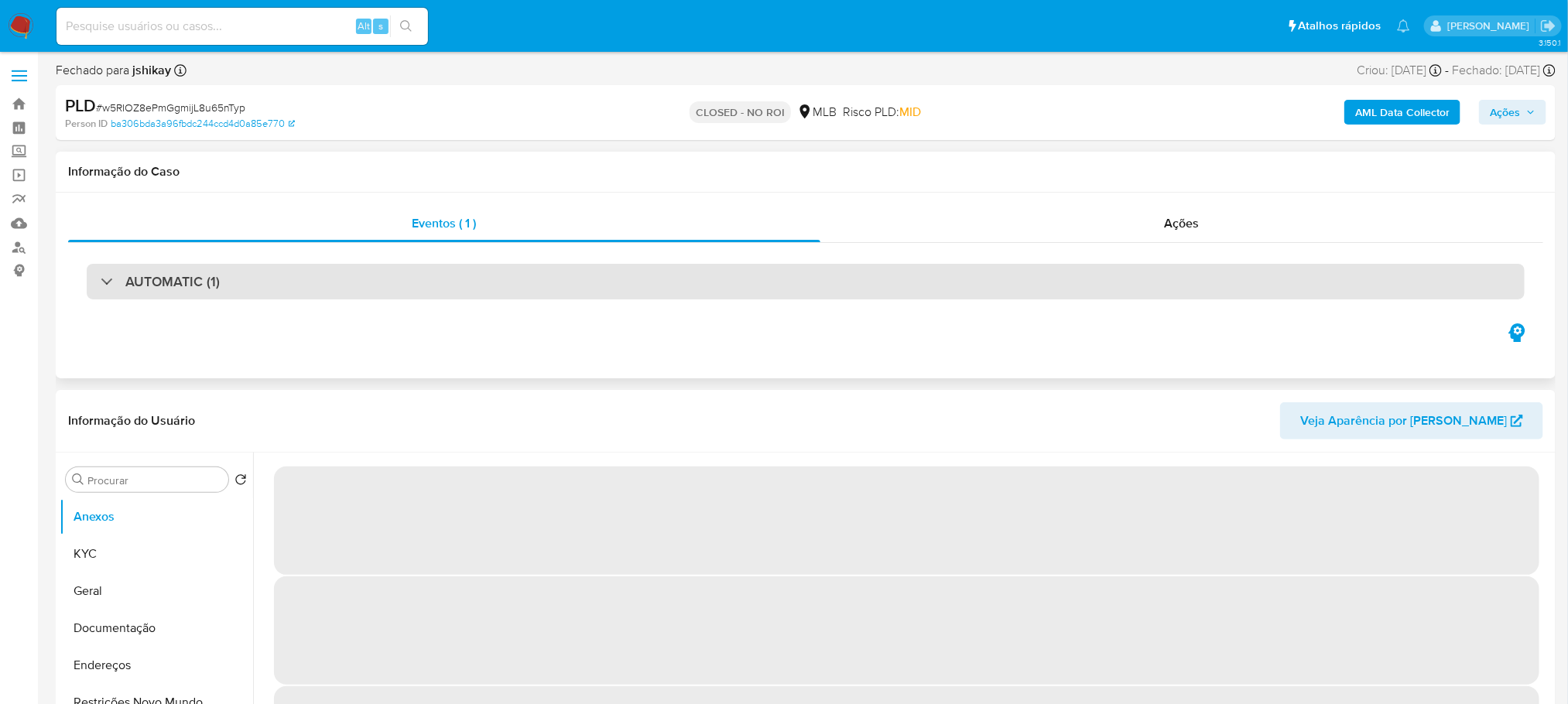
click at [428, 272] on div "AUTOMATIC (1)" at bounding box center [805, 281] width 1438 height 35
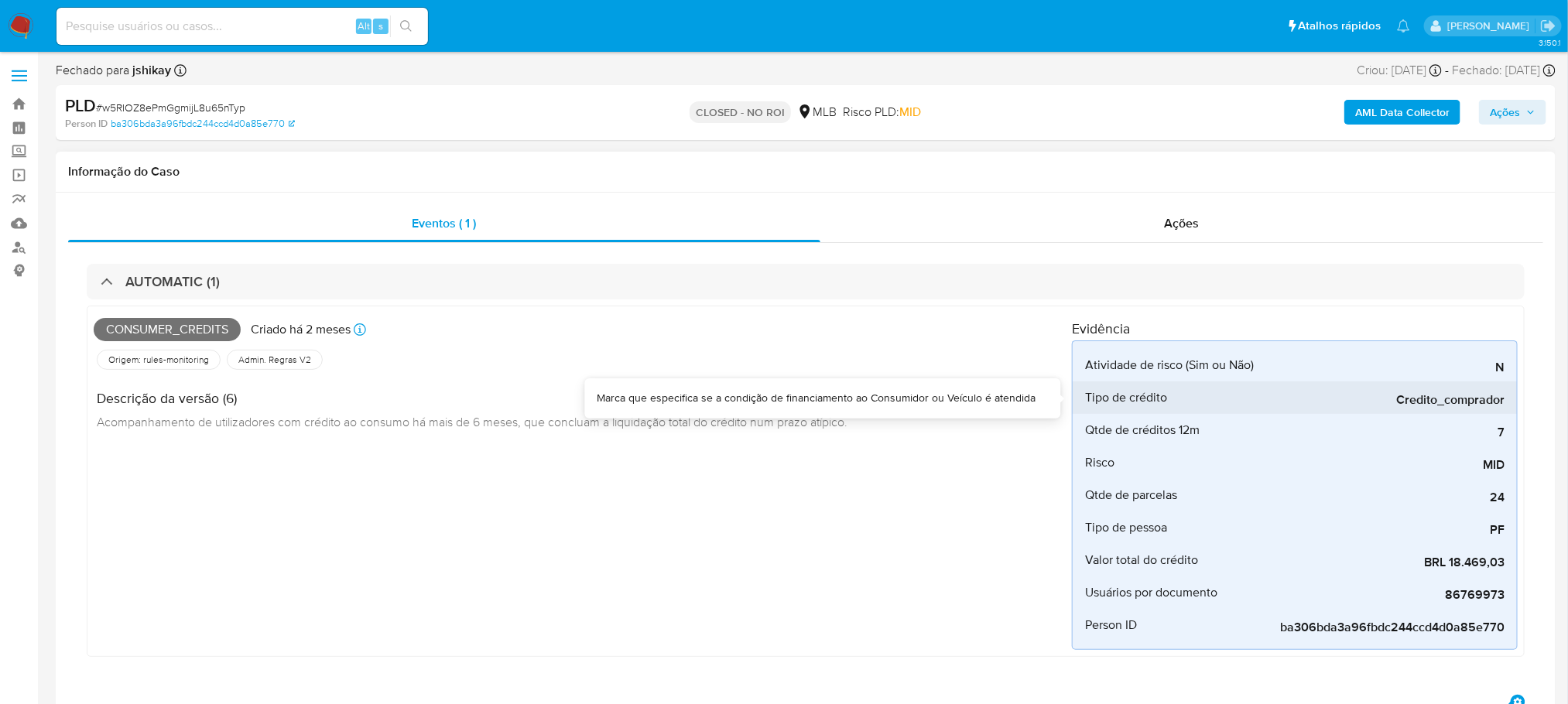
select select "10"
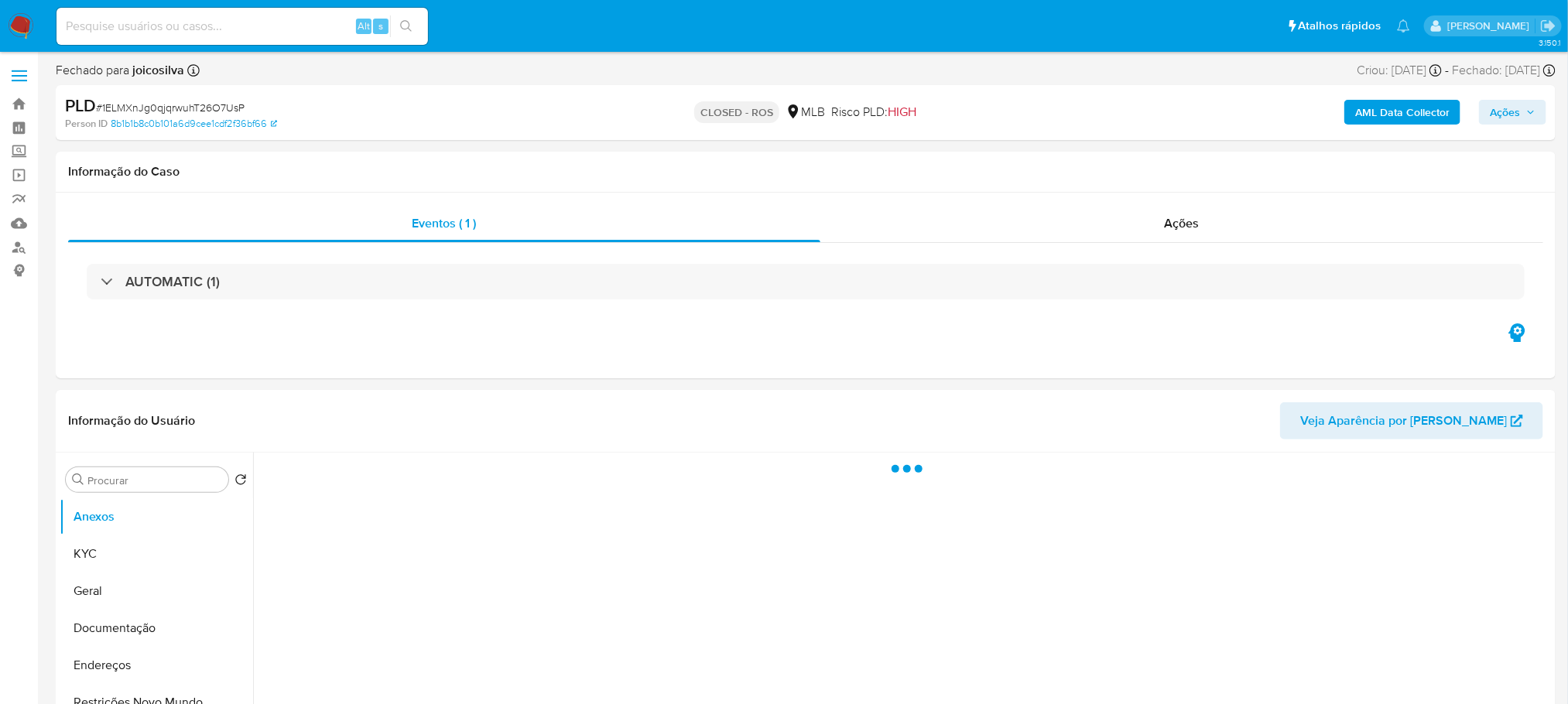
click at [478, 300] on div "AUTOMATIC (1)" at bounding box center [805, 281] width 1438 height 35
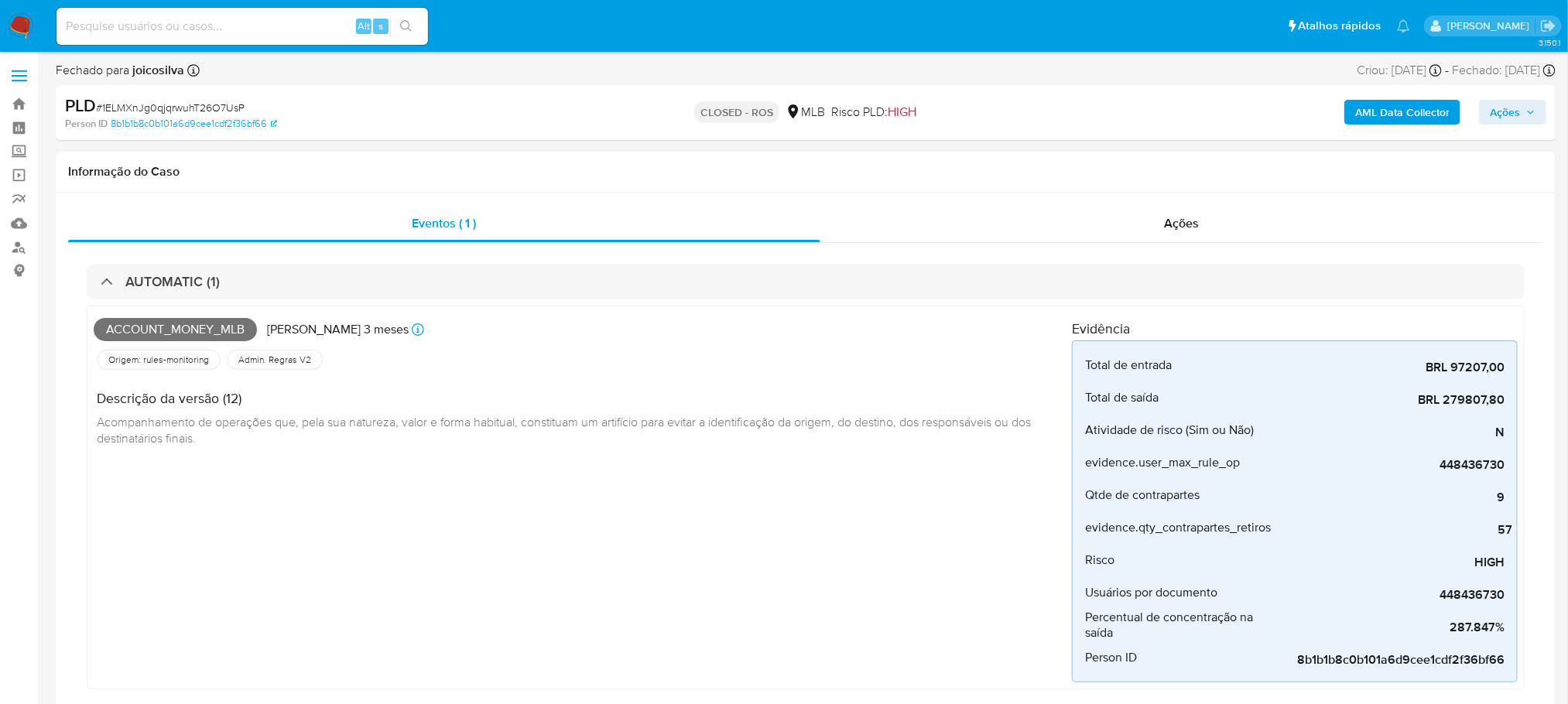
select select "10"
click at [240, 21] on input at bounding box center [241, 26] width 371 height 20
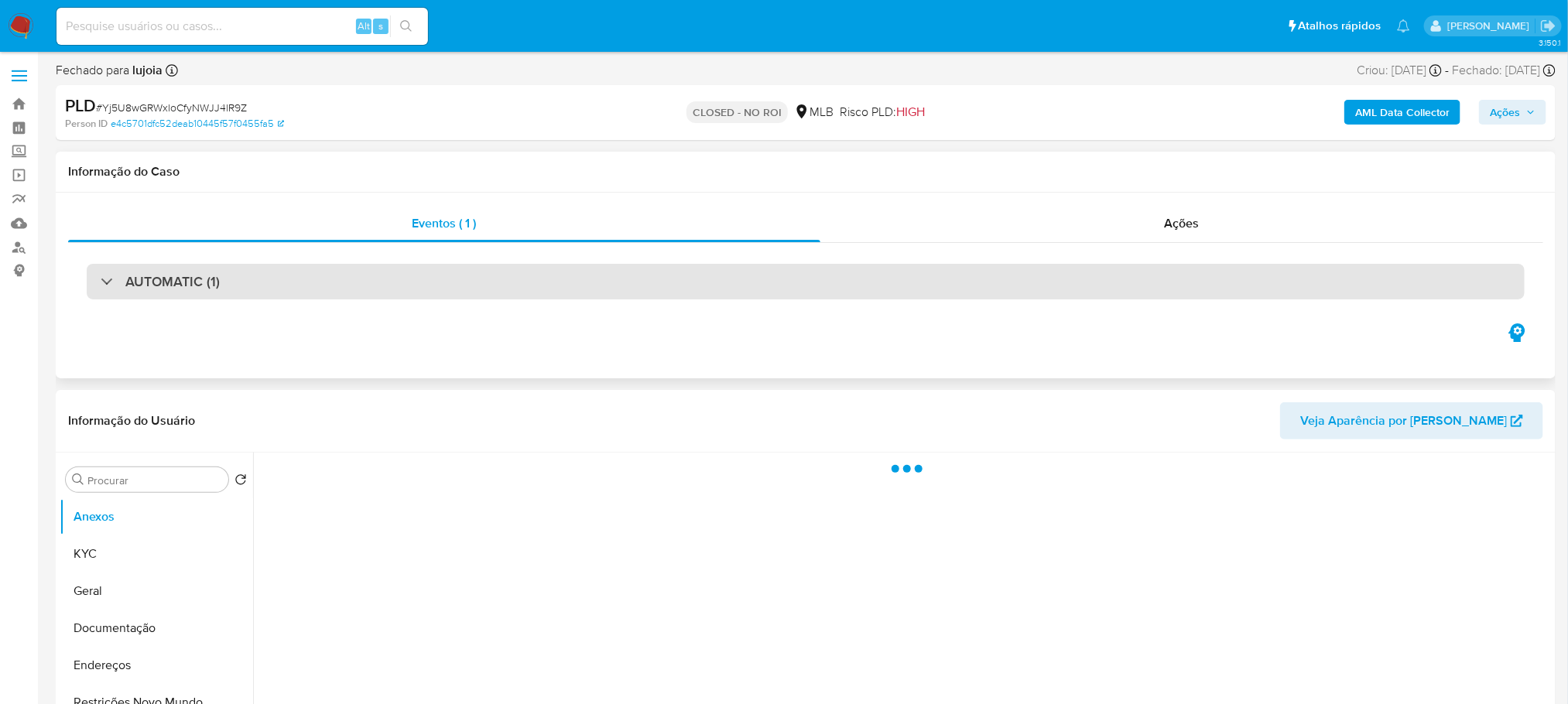
click at [374, 274] on div "AUTOMATIC (1)" at bounding box center [805, 281] width 1438 height 35
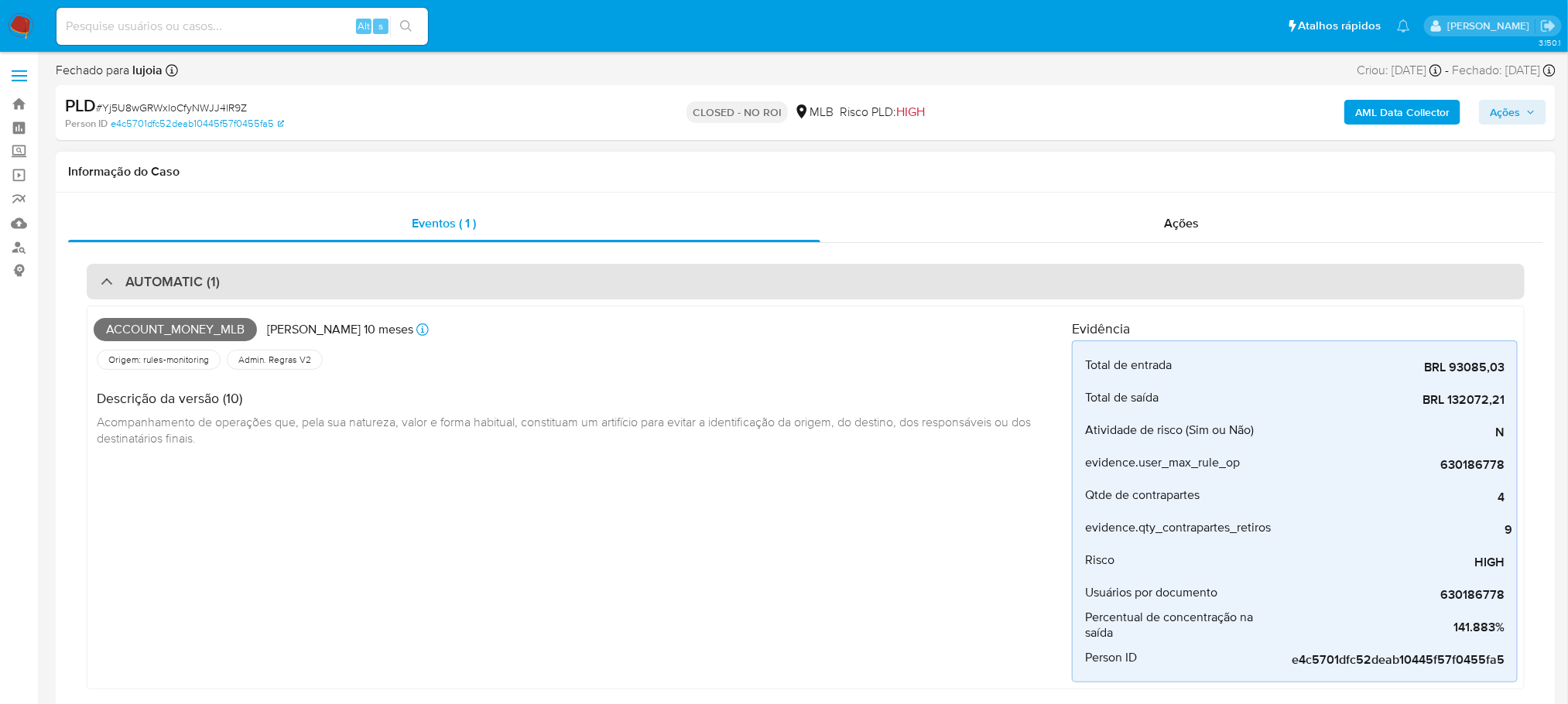
select select "10"
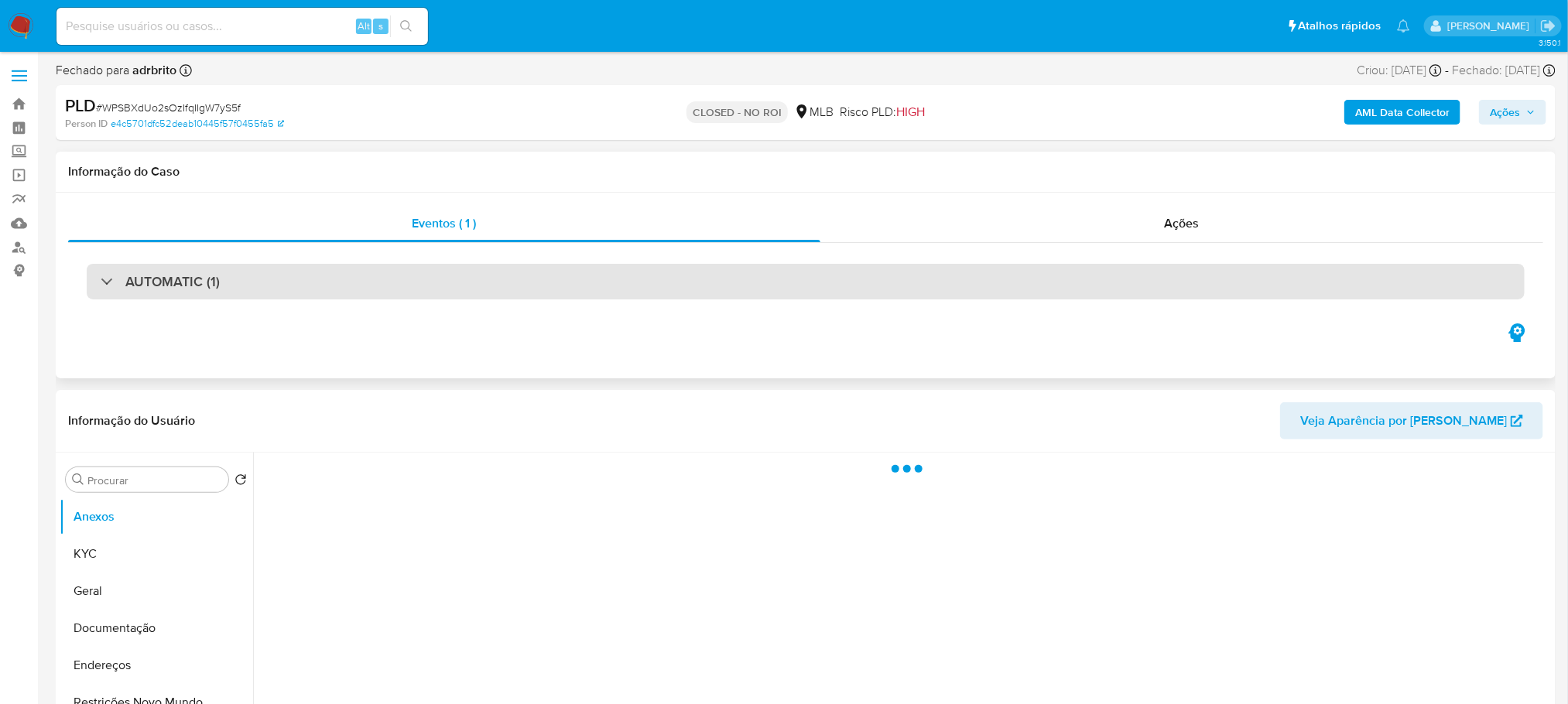
click at [239, 285] on div "AUTOMATIC (1)" at bounding box center [805, 281] width 1438 height 35
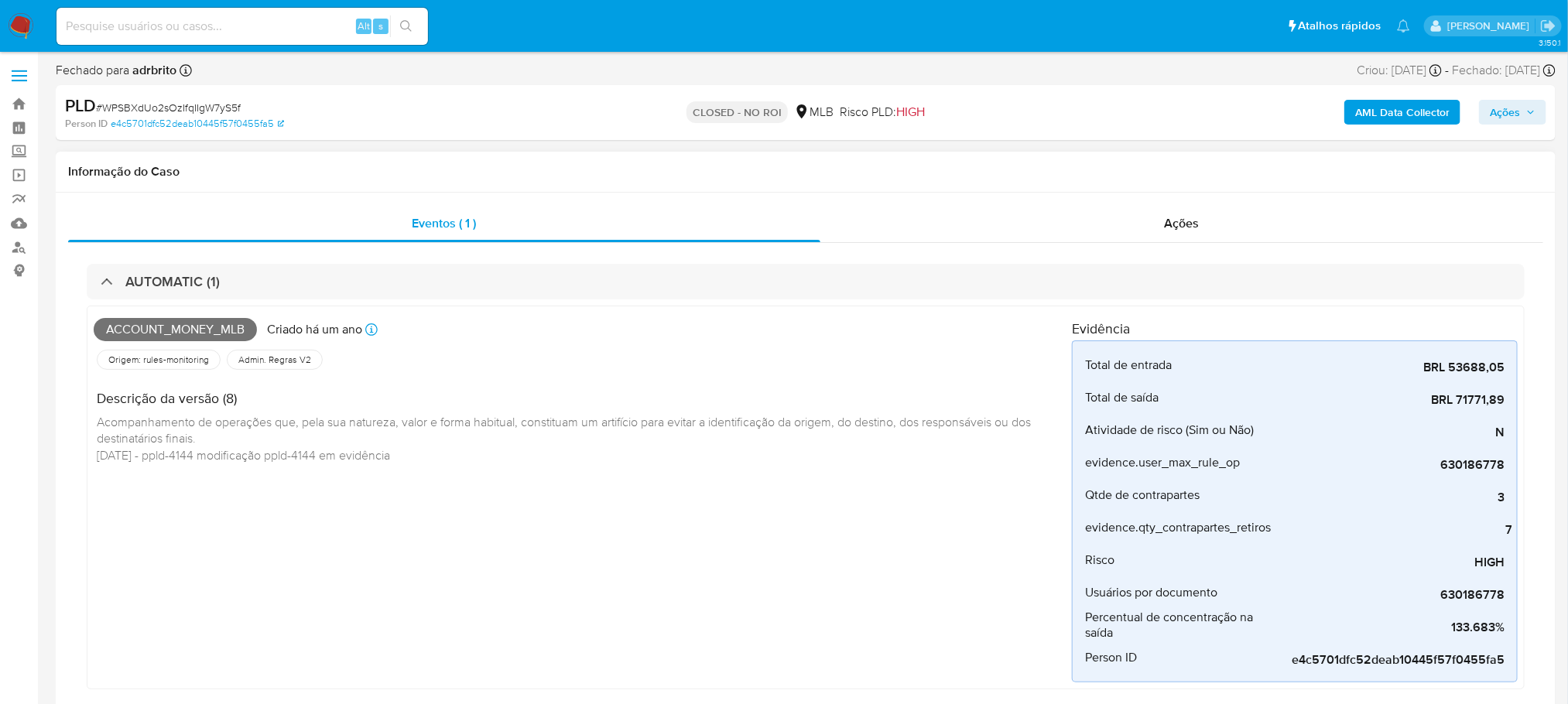
select select "10"
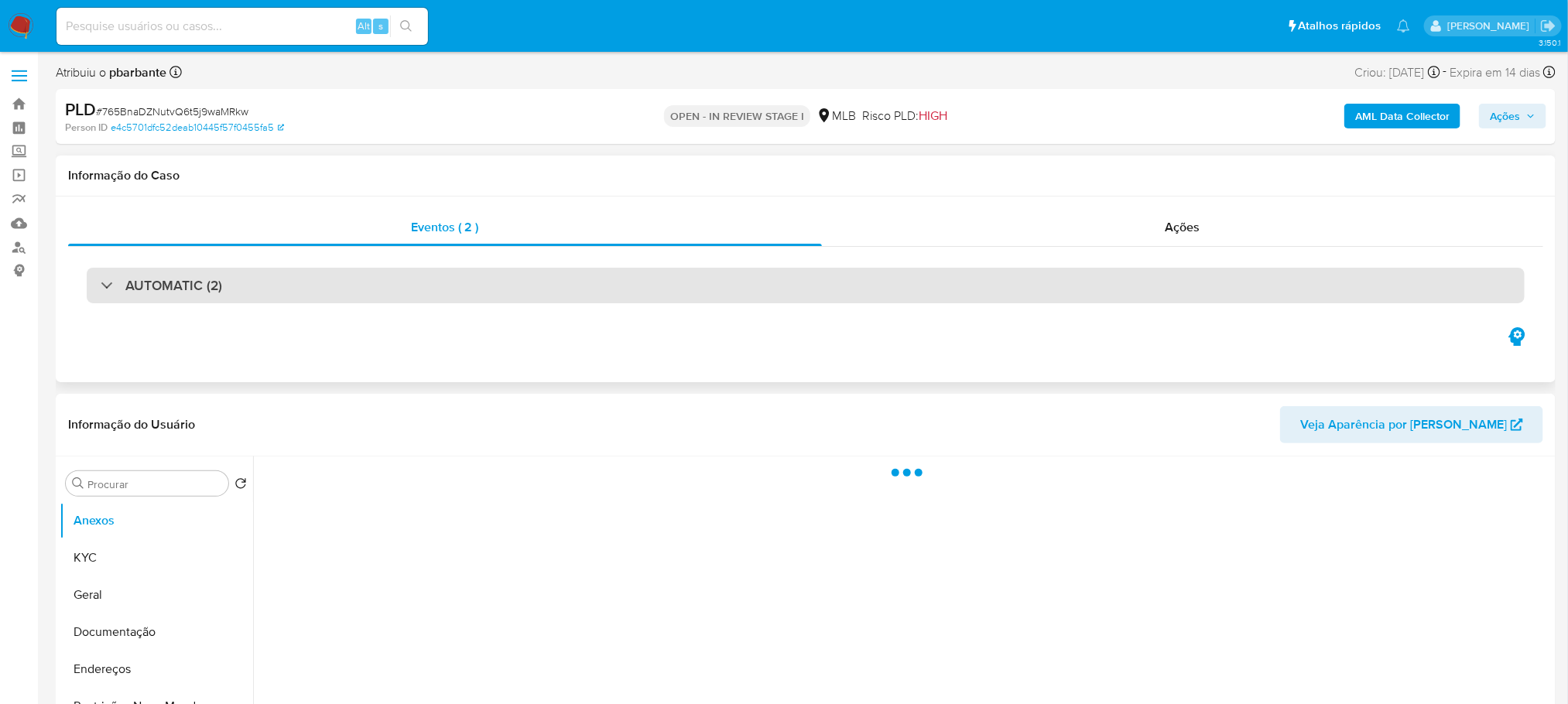
click at [271, 285] on div "AUTOMATIC (2)" at bounding box center [805, 285] width 1438 height 35
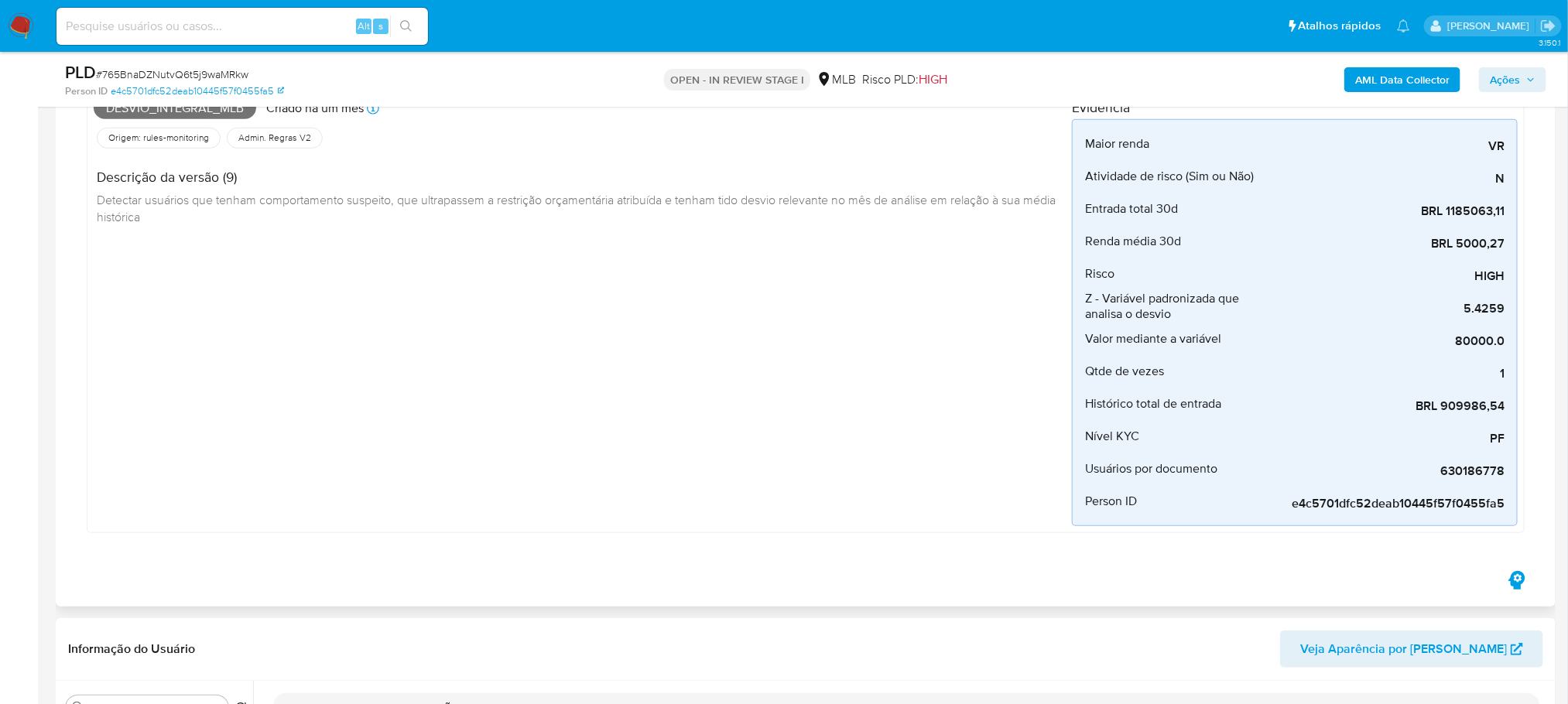
select select "10"
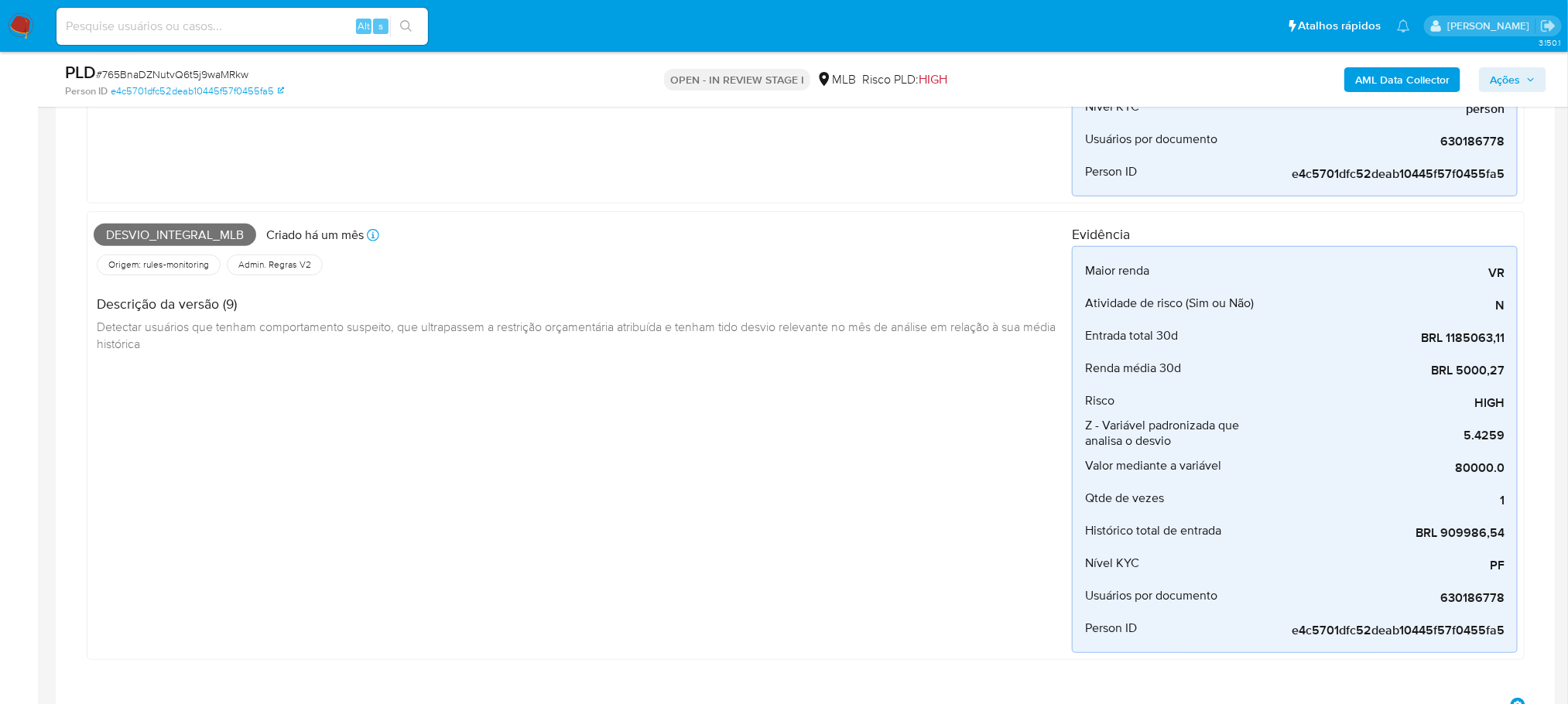
scroll to position [154, 0]
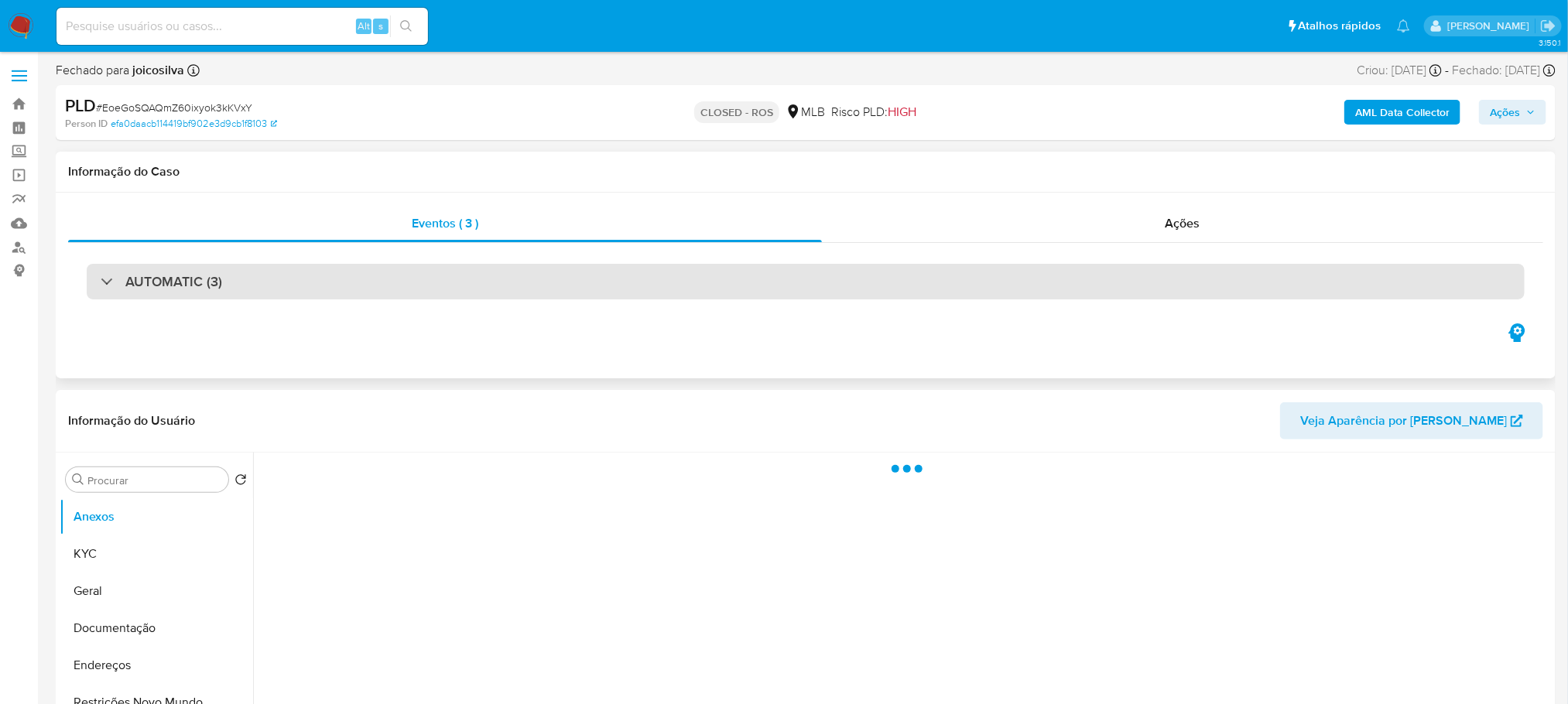
click at [355, 286] on div "AUTOMATIC (3)" at bounding box center [805, 281] width 1438 height 35
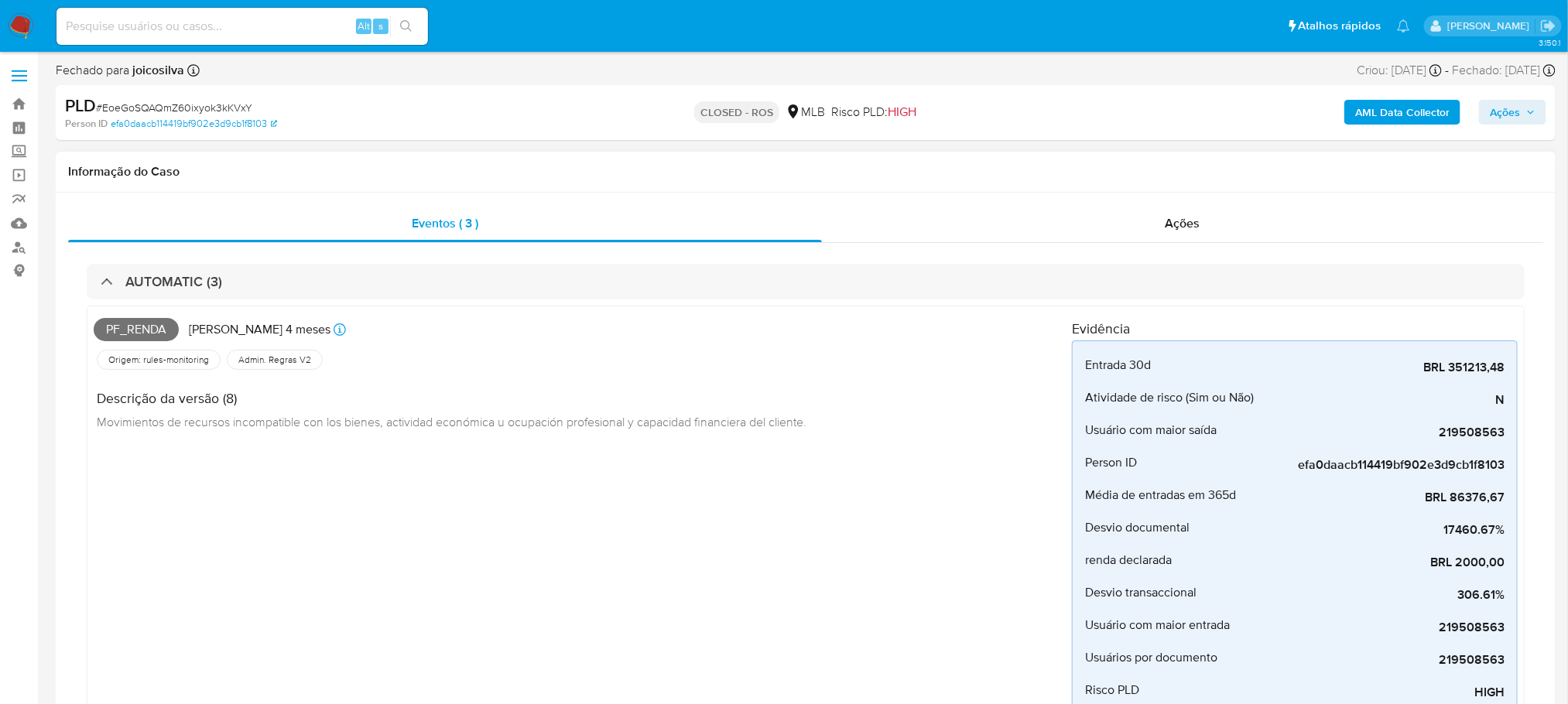
select select "10"
click at [214, 25] on input at bounding box center [241, 26] width 371 height 20
paste input "2214761163"
type input "2214761163"
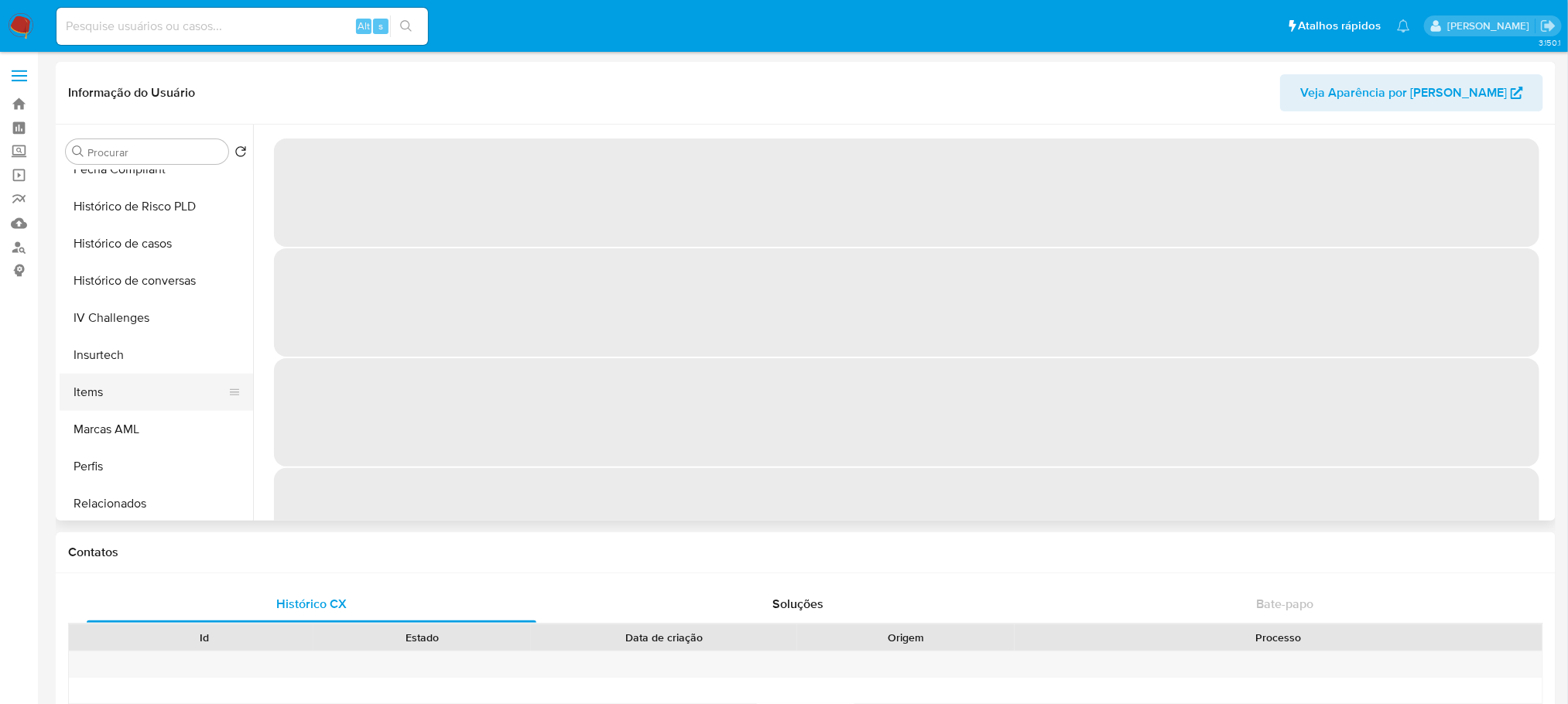
scroll to position [653, 0]
select select "10"
click at [126, 249] on button "Histórico de casos" at bounding box center [150, 241] width 181 height 37
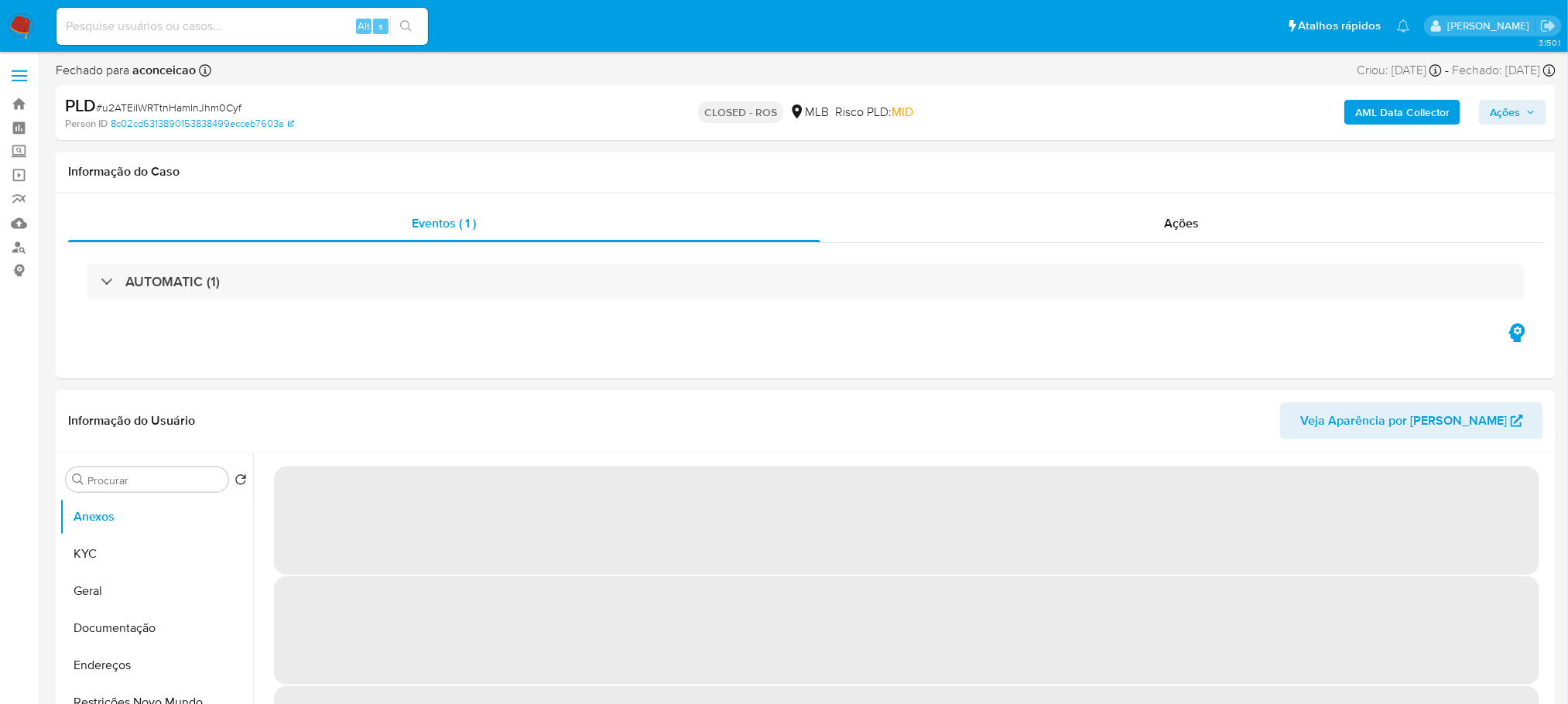
select select "10"
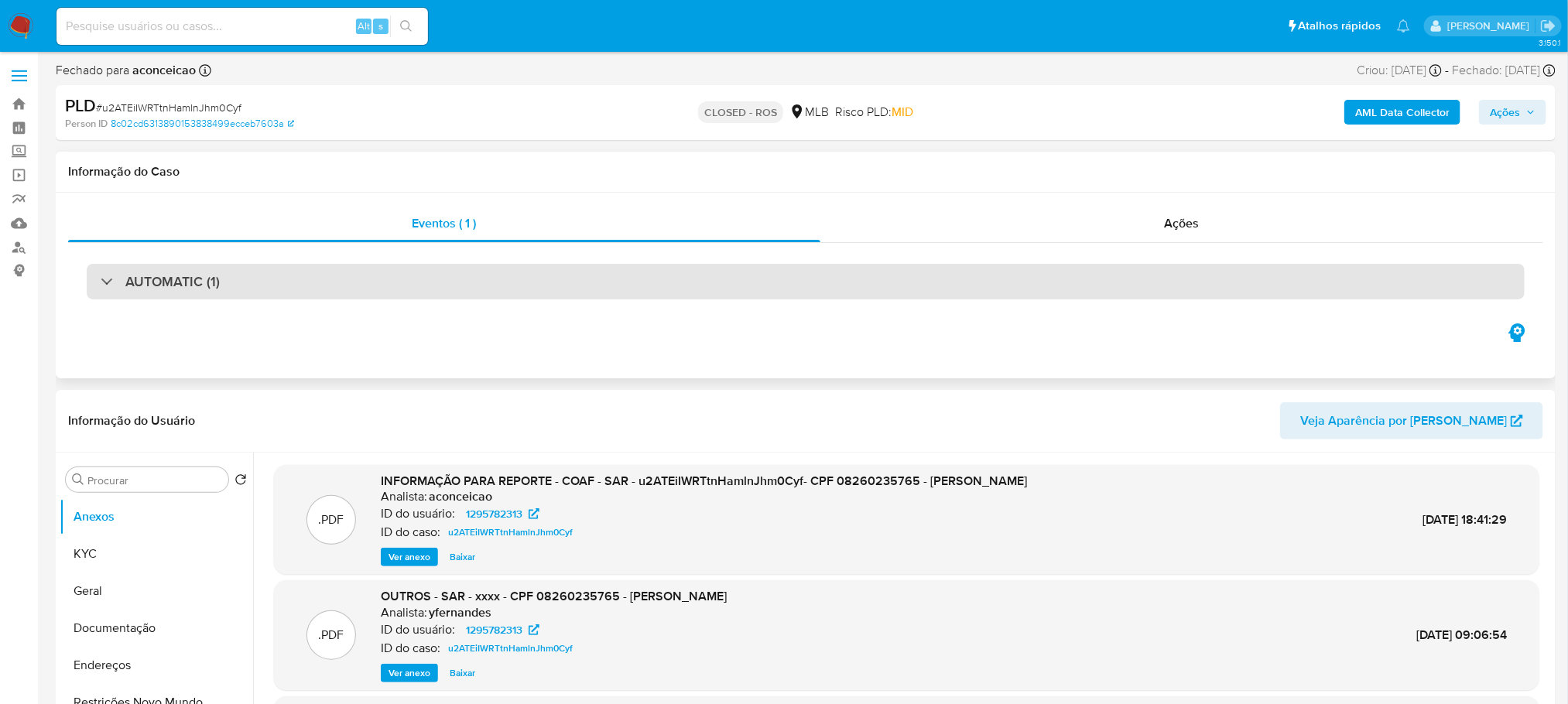
click at [255, 285] on div "AUTOMATIC (1)" at bounding box center [805, 281] width 1438 height 35
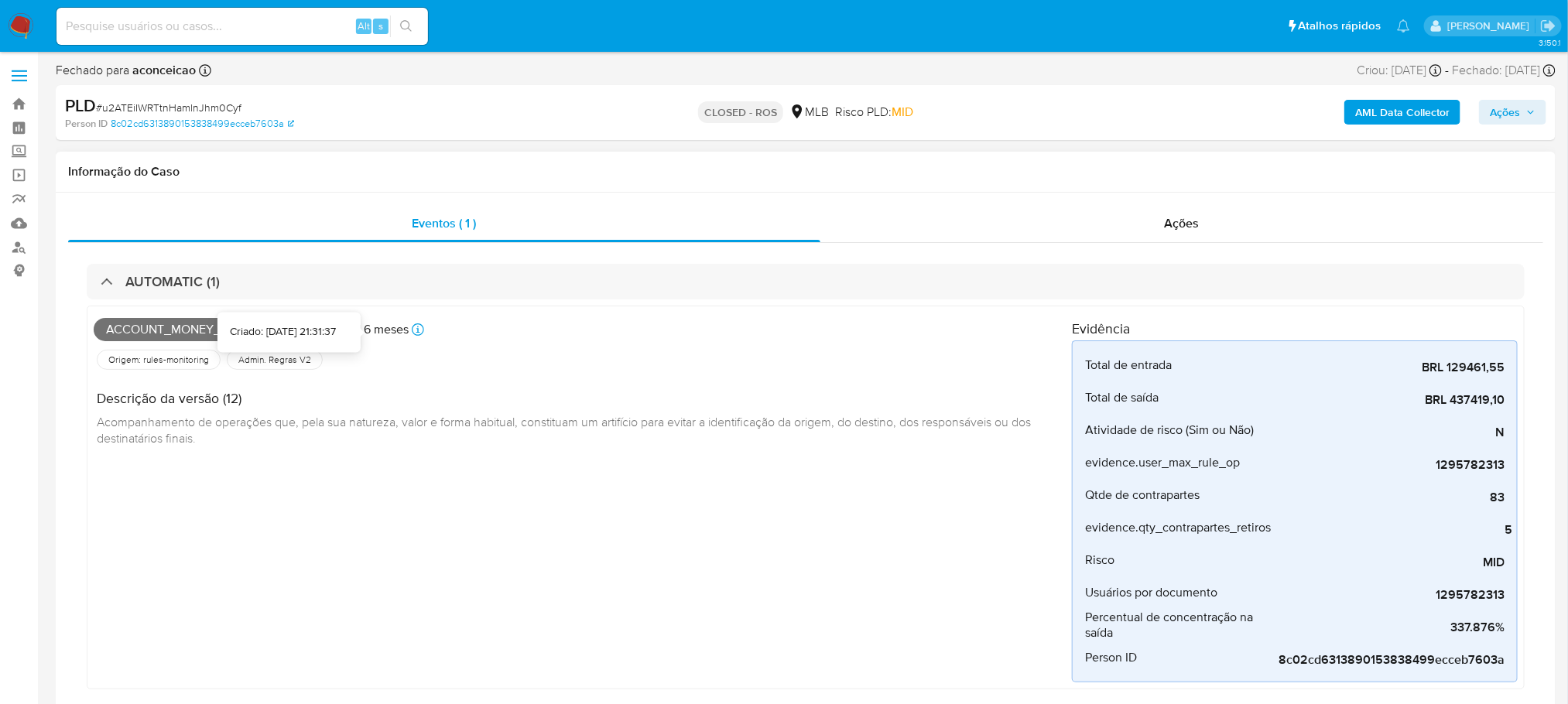
click at [412, 328] on icon at bounding box center [418, 329] width 13 height 13
click at [233, 18] on input at bounding box center [241, 26] width 371 height 20
paste input "201440127"
type input "201440127"
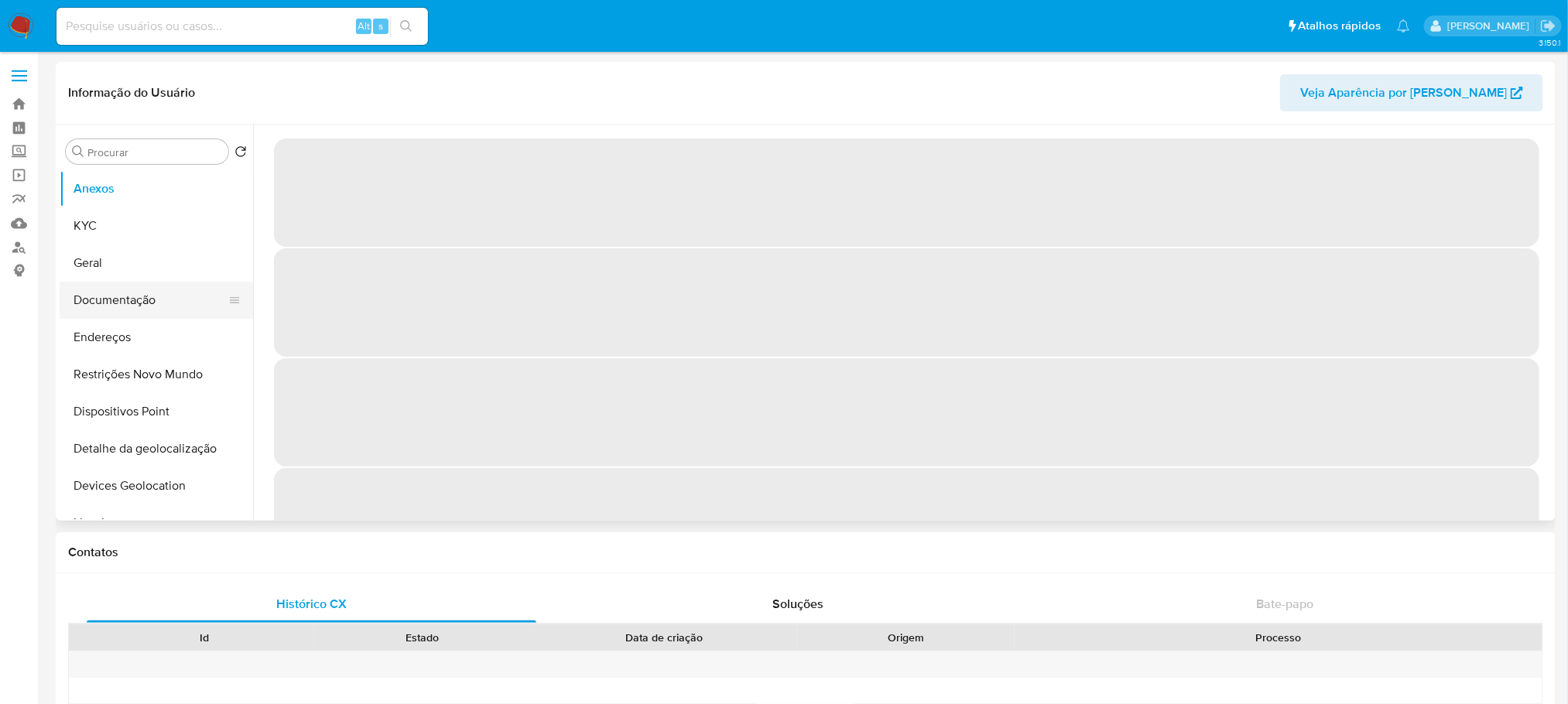
select select "10"
click at [96, 262] on button "Geral" at bounding box center [150, 263] width 181 height 37
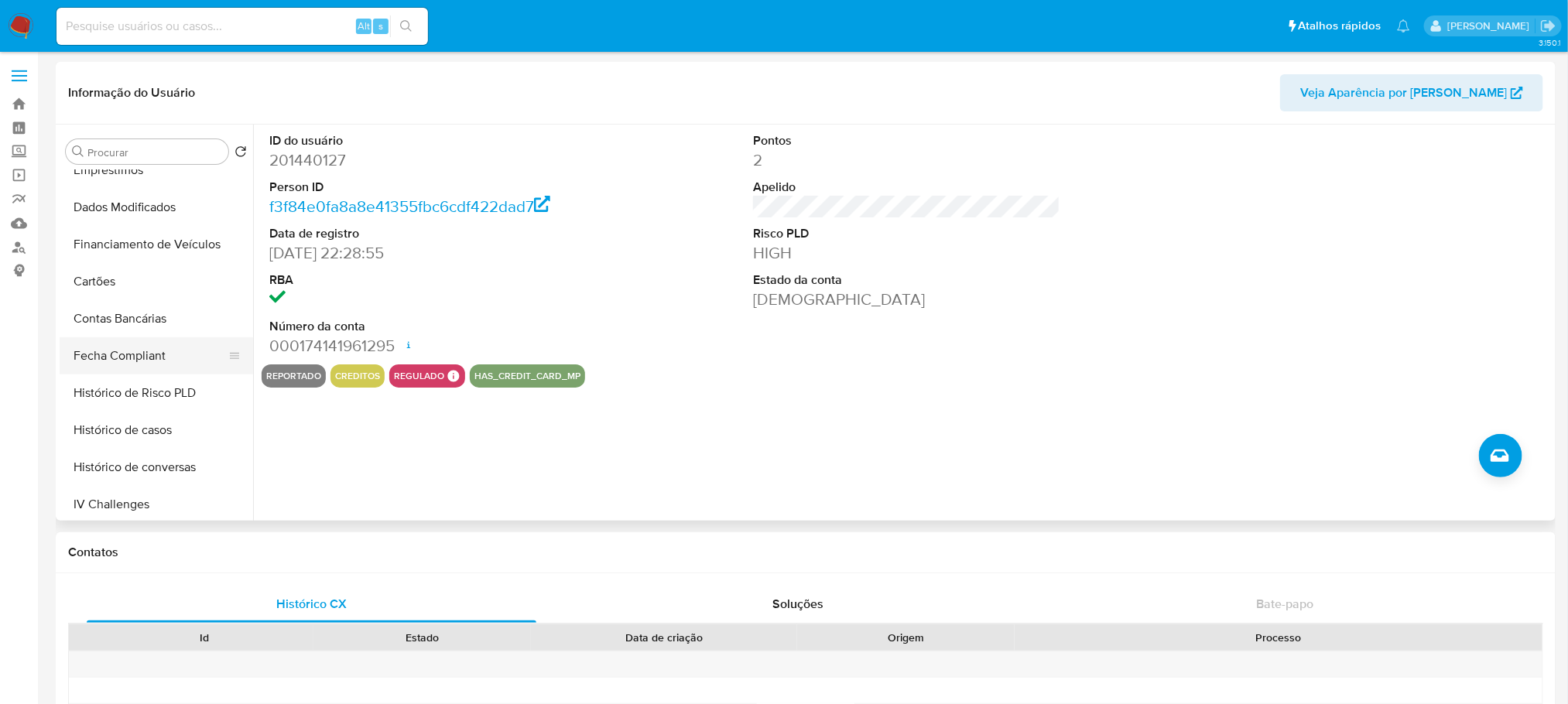
scroll to position [653, 0]
click at [126, 241] on button "Histórico de casos" at bounding box center [150, 241] width 181 height 37
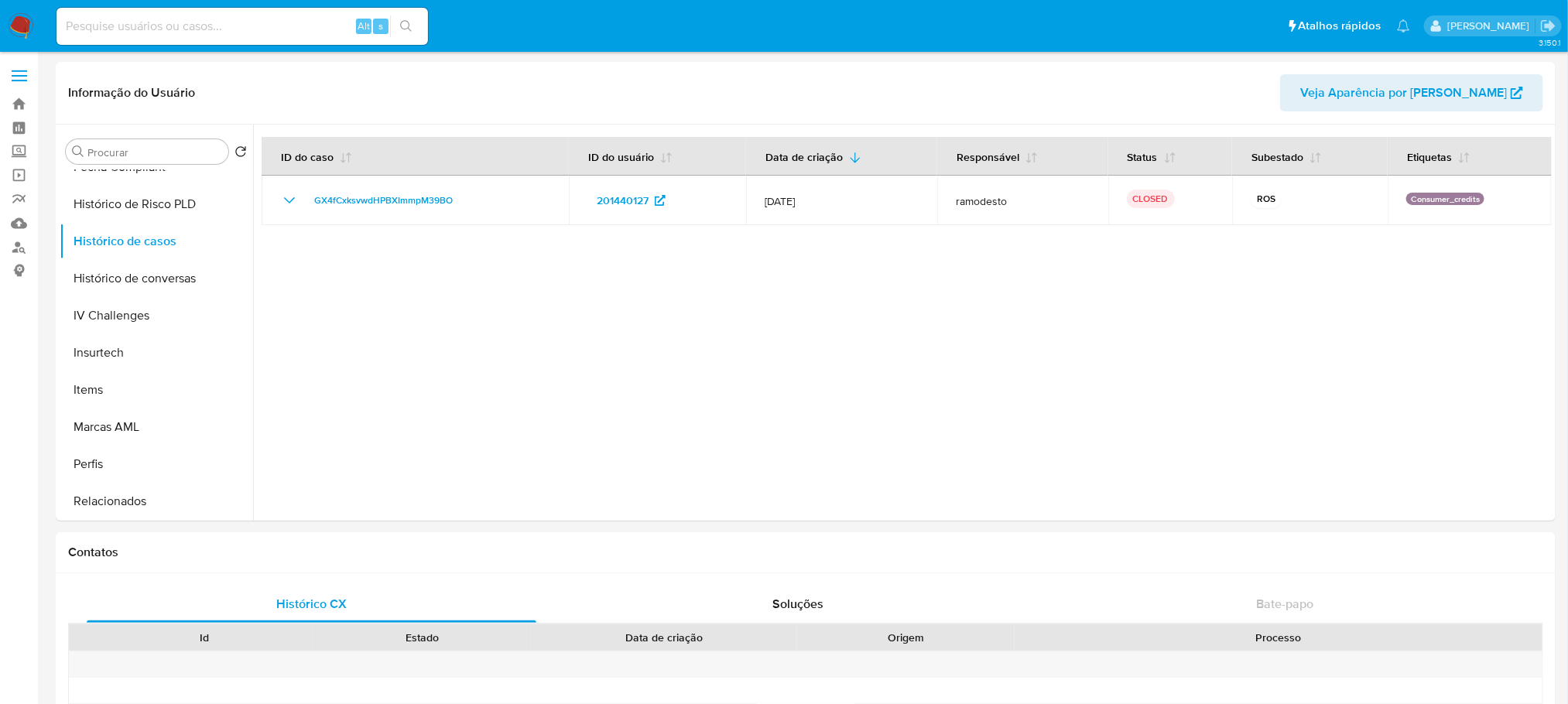
click at [187, 19] on input at bounding box center [241, 26] width 371 height 20
paste input "116397517"
type input "116397517"
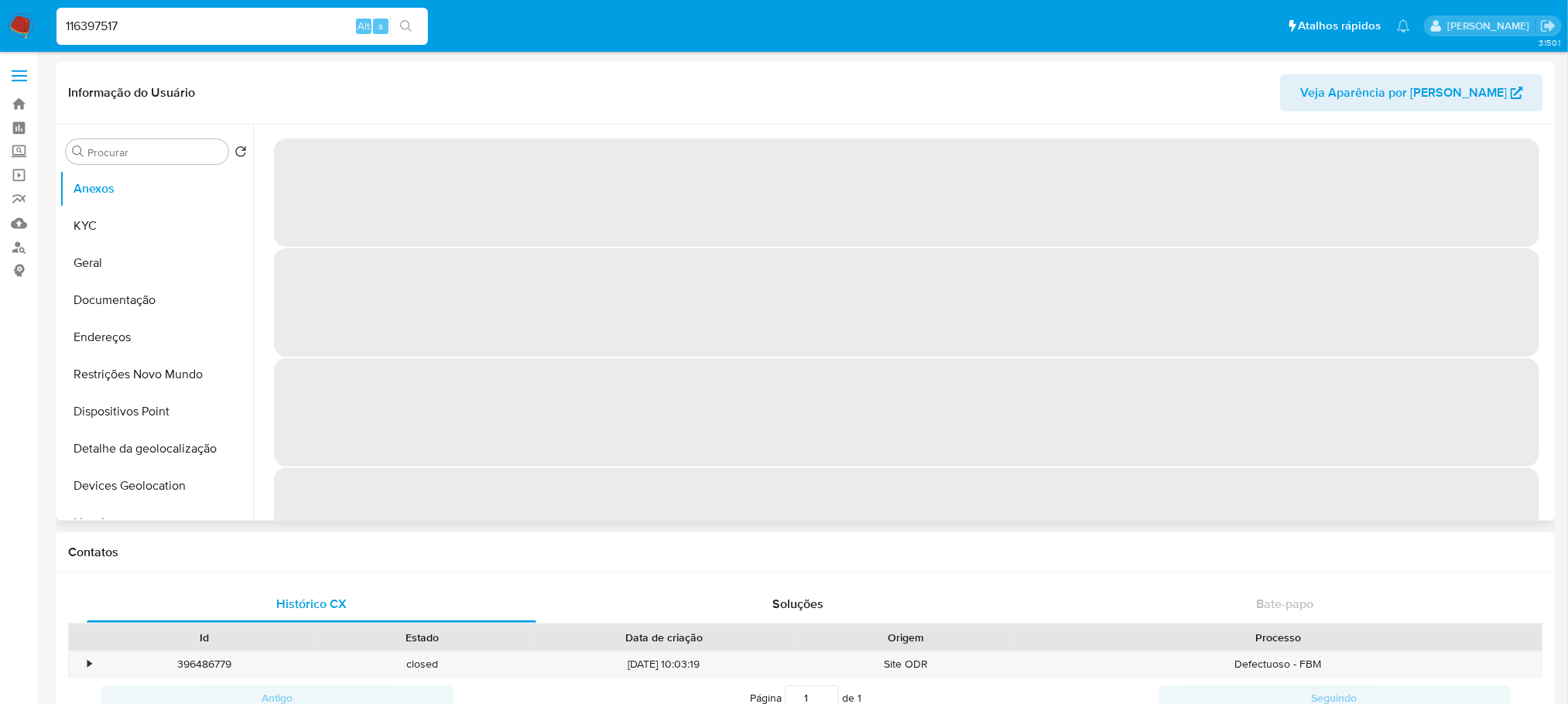
select select "10"
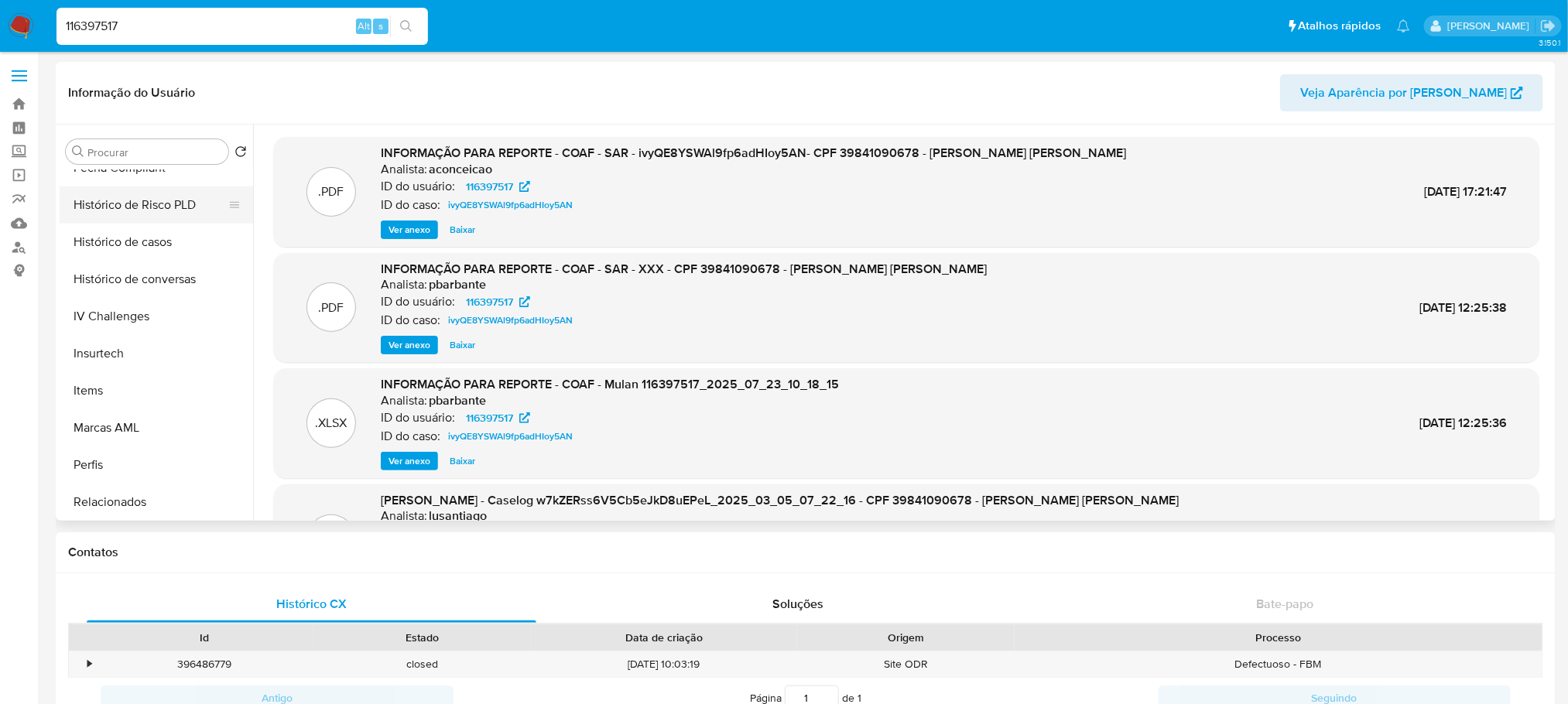
scroll to position [653, 0]
click at [109, 237] on button "Histórico de casos" at bounding box center [150, 241] width 181 height 37
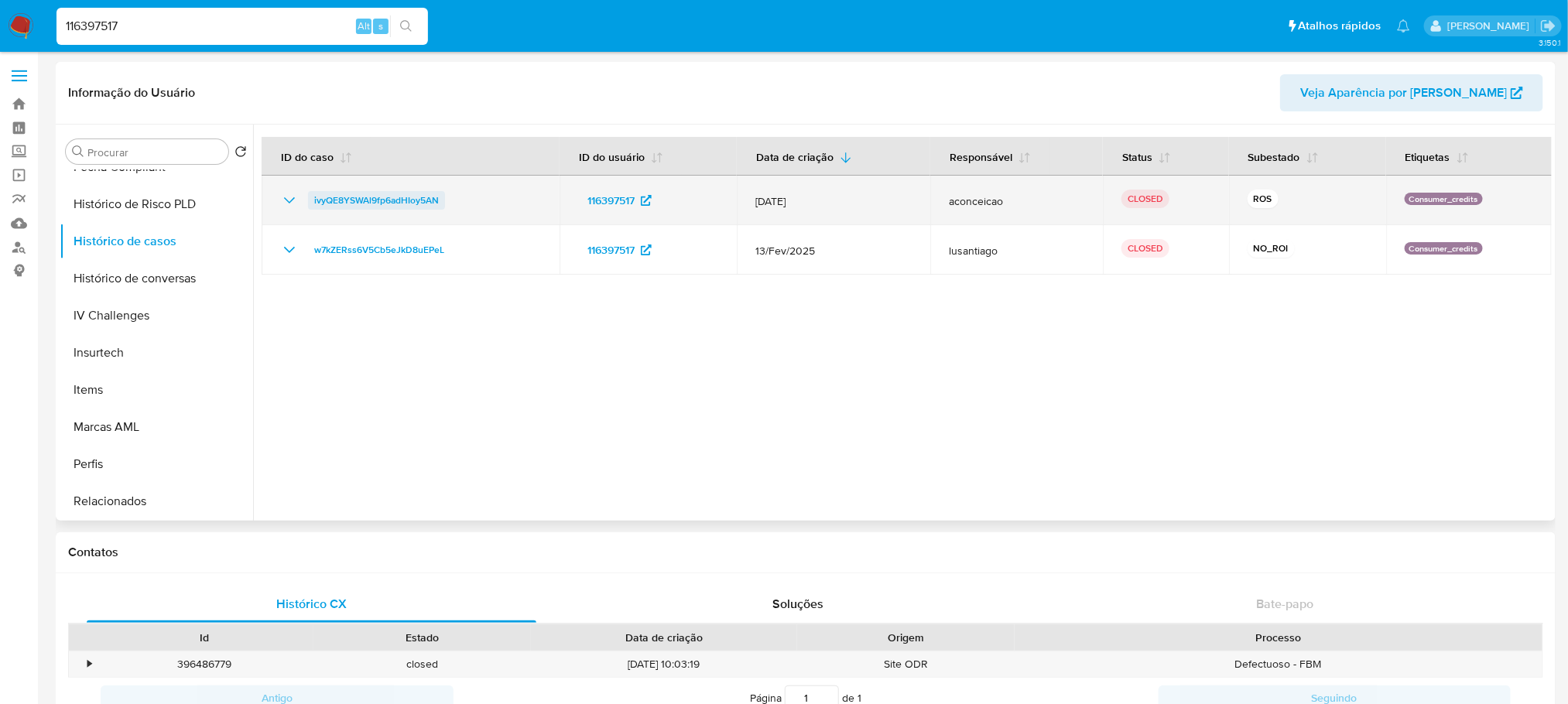
click at [389, 199] on span "ivyQE8YSWAl9fp6adHIoy5AN" at bounding box center [376, 200] width 125 height 18
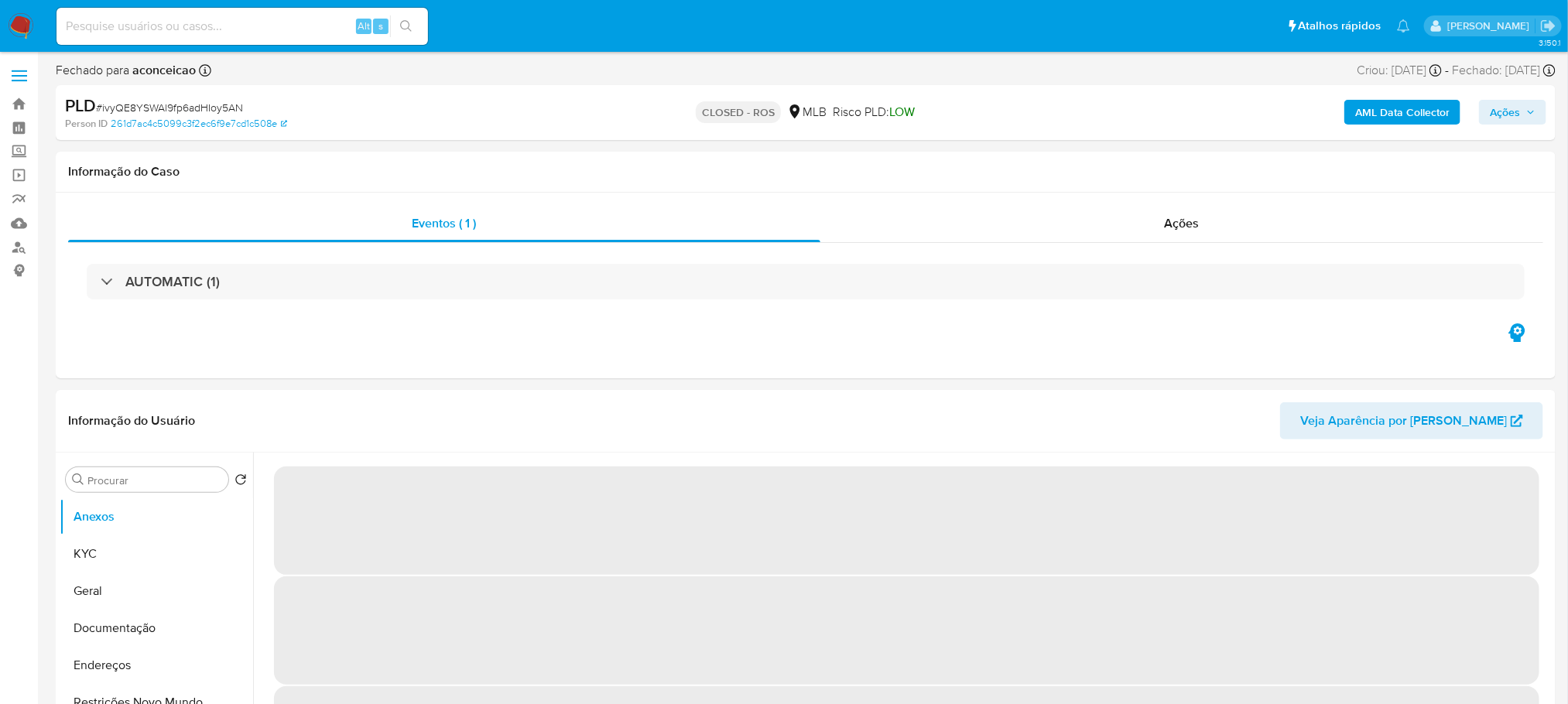
select select "10"
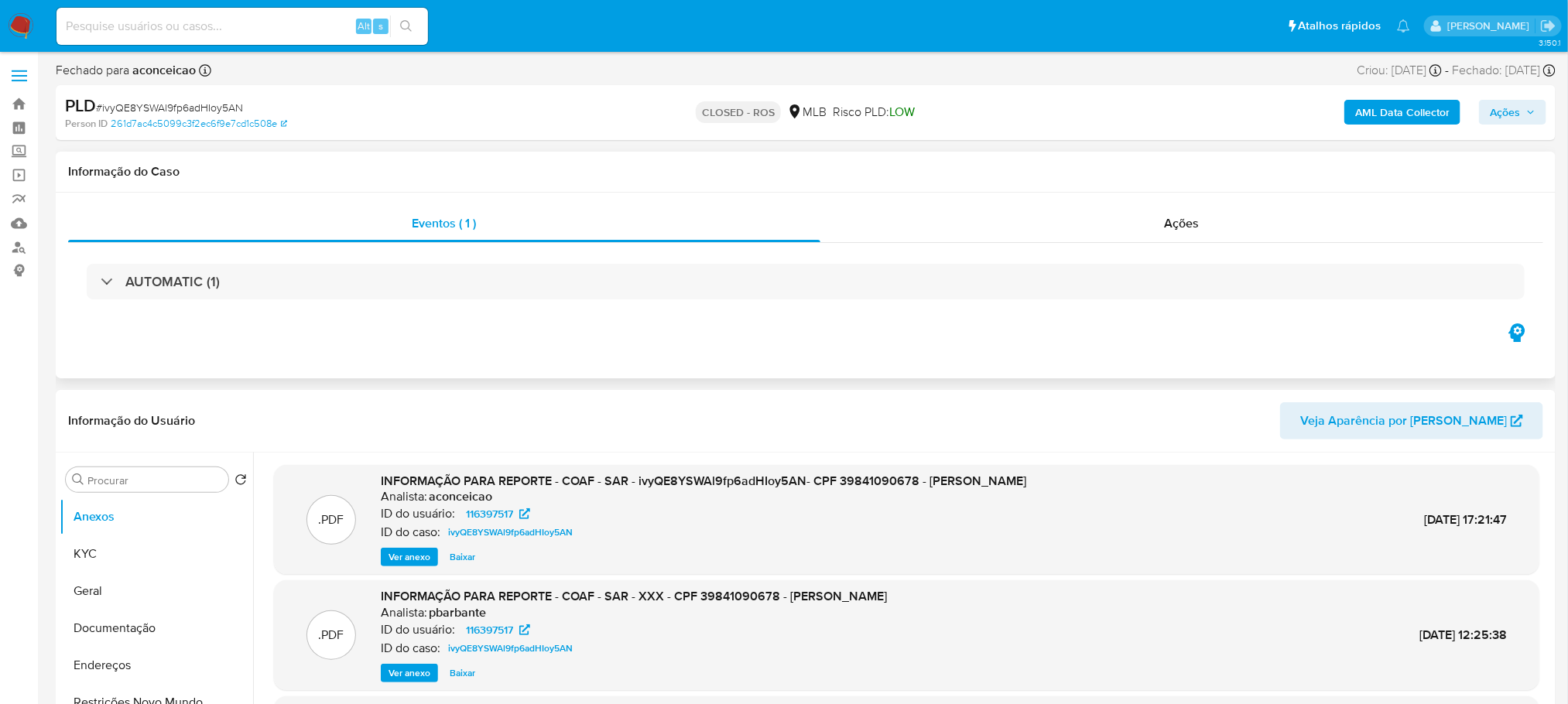
click at [626, 304] on div "AUTOMATIC (1)" at bounding box center [805, 281] width 1475 height 77
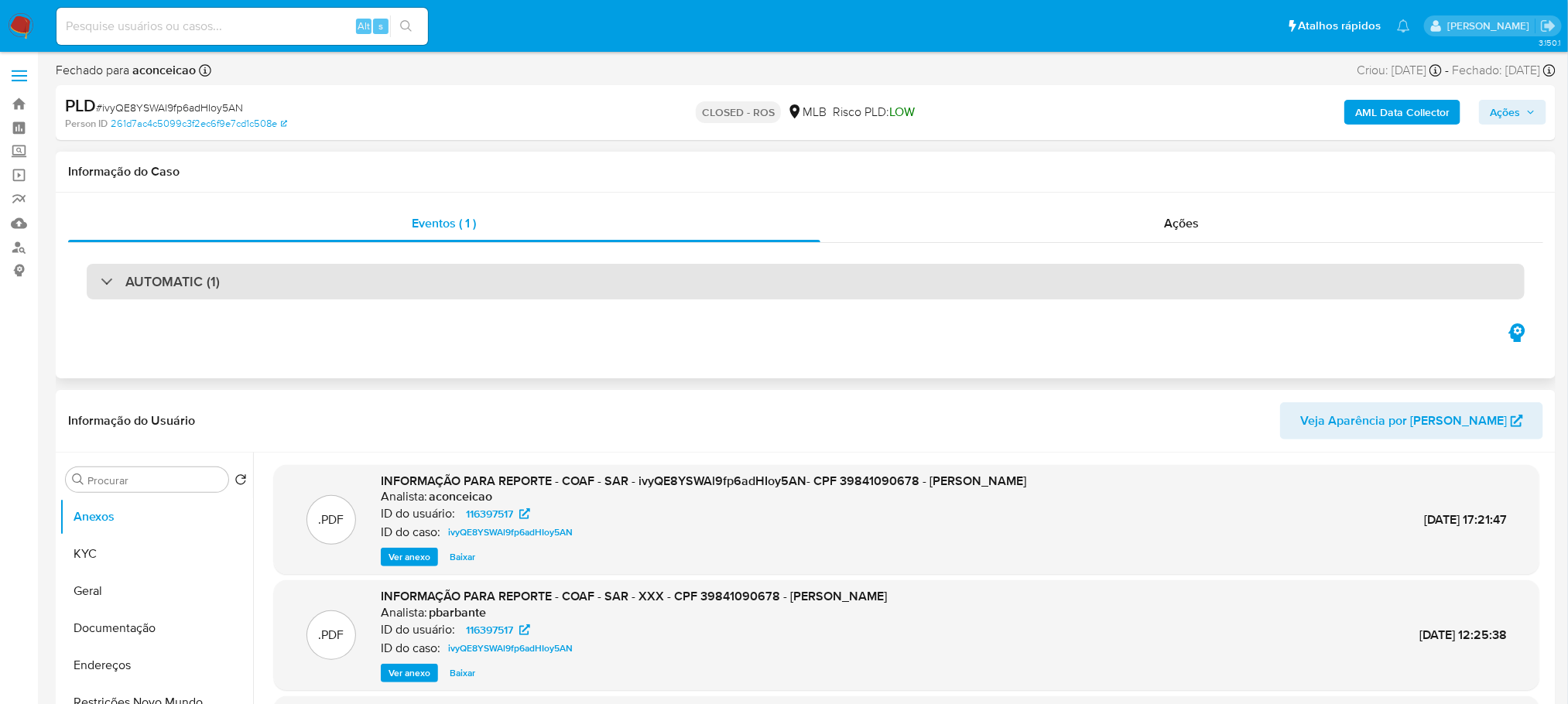
click at [630, 288] on div "AUTOMATIC (1)" at bounding box center [805, 281] width 1438 height 35
